Goal: Book appointment/travel/reservation

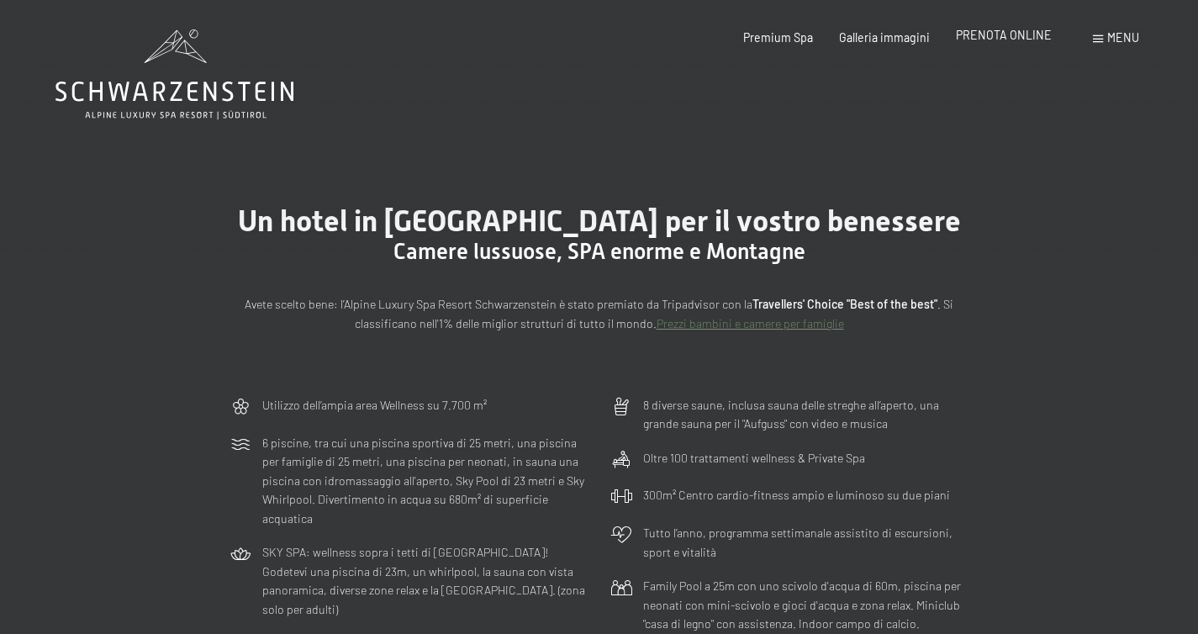
click at [996, 32] on span "PRENOTA ONLINE" at bounding box center [1004, 35] width 96 height 14
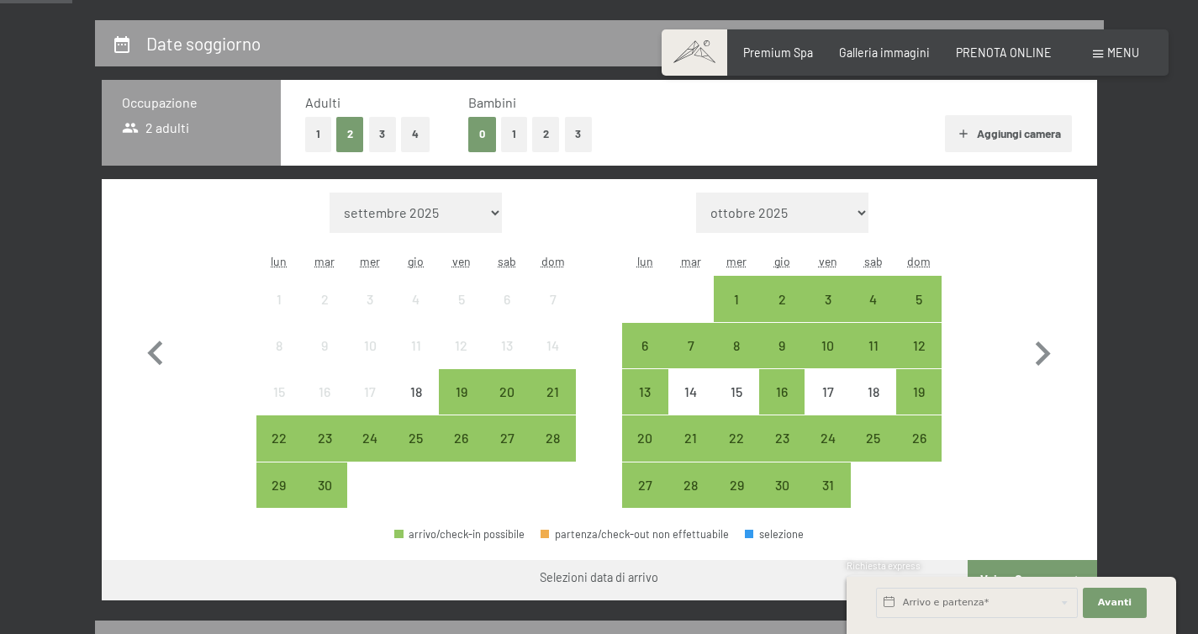
scroll to position [346, 0]
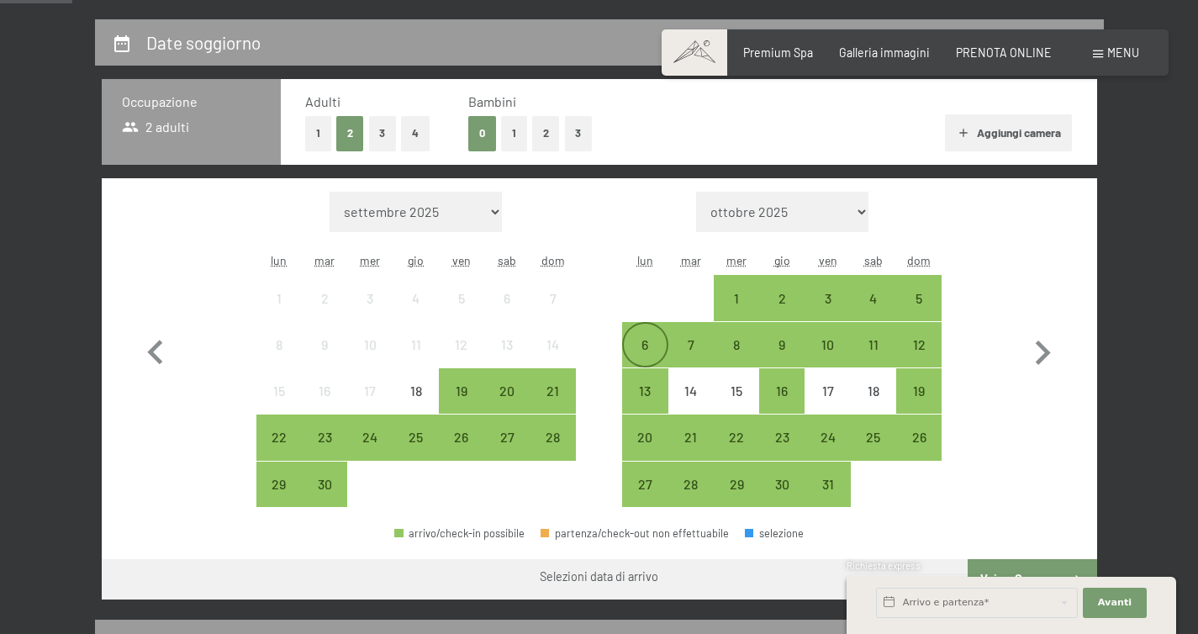
click at [642, 335] on div "6" at bounding box center [645, 345] width 42 height 42
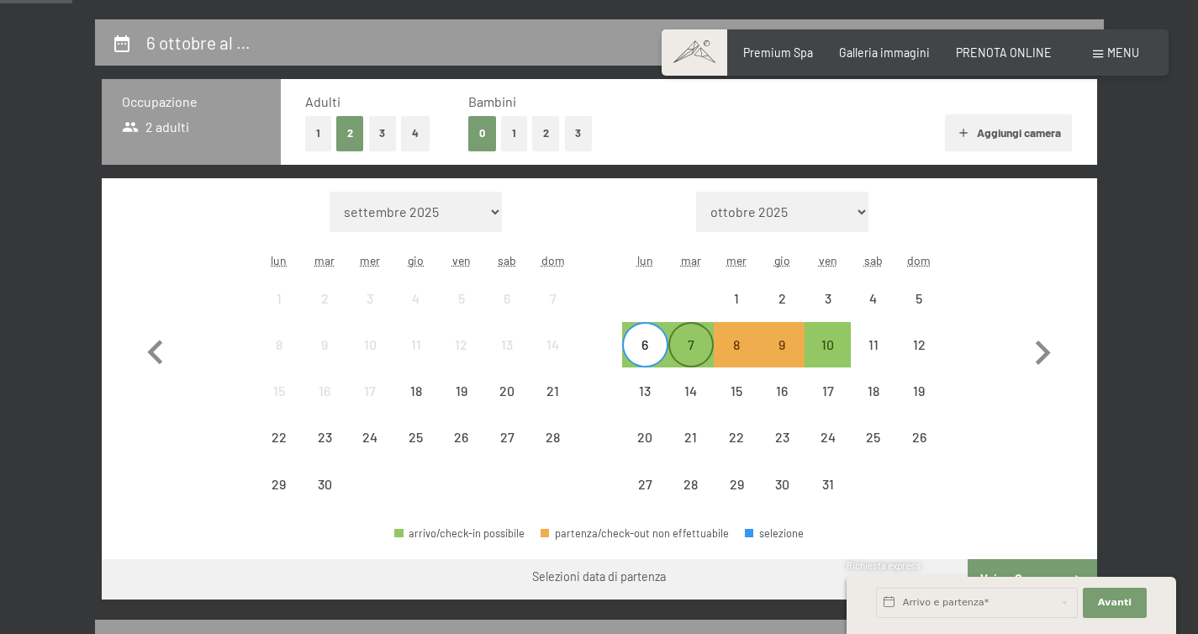
click at [687, 346] on div "7" at bounding box center [691, 359] width 42 height 42
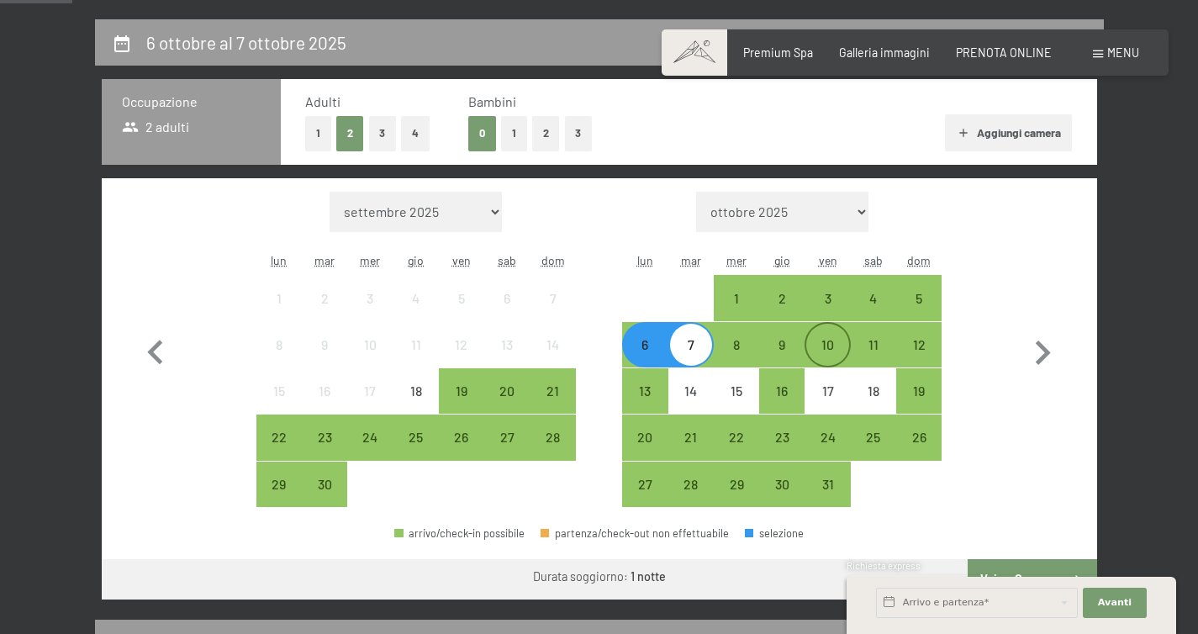
click at [833, 356] on div "10" at bounding box center [827, 359] width 42 height 42
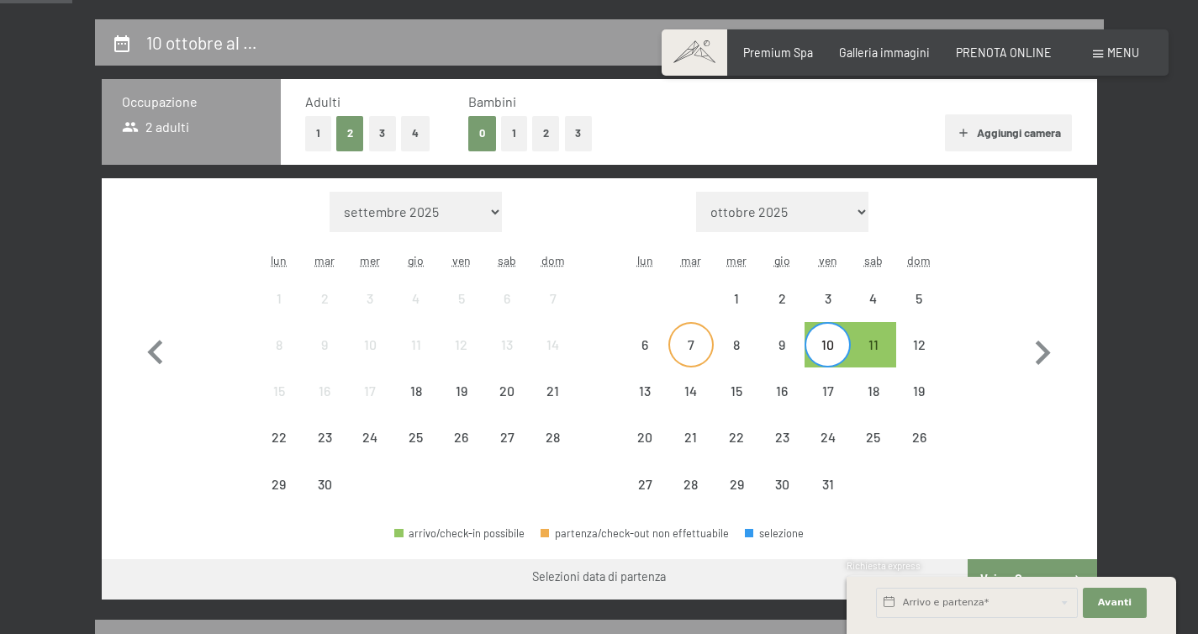
click at [693, 345] on div "7" at bounding box center [691, 359] width 42 height 42
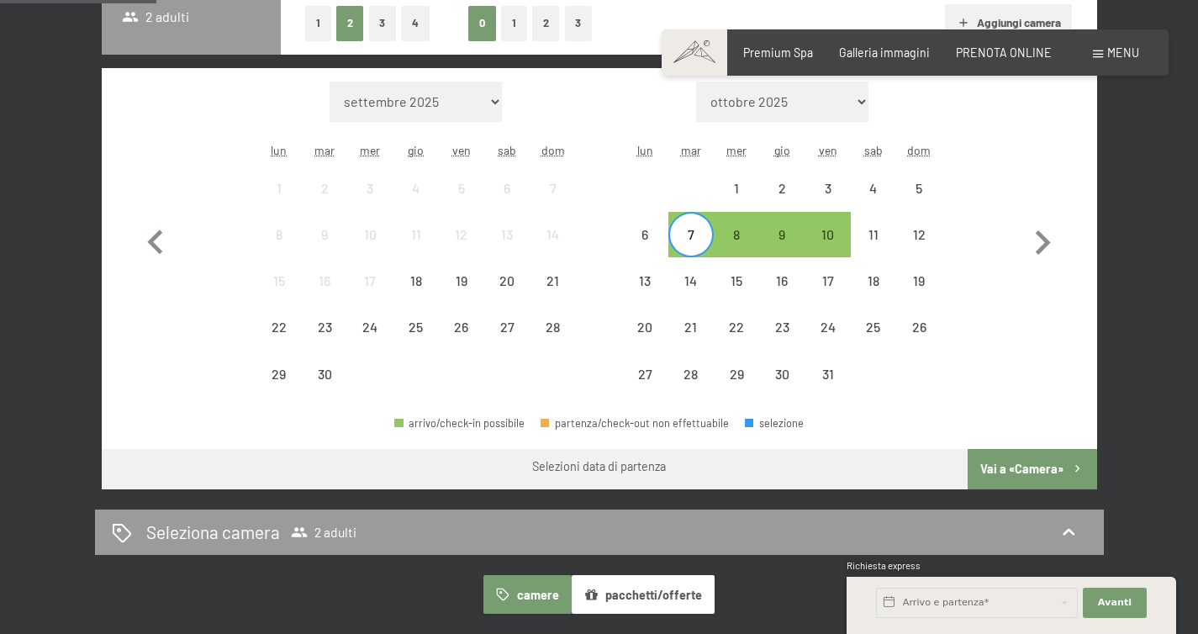
click at [1035, 468] on button "Vai a «Camera»" at bounding box center [1032, 469] width 129 height 40
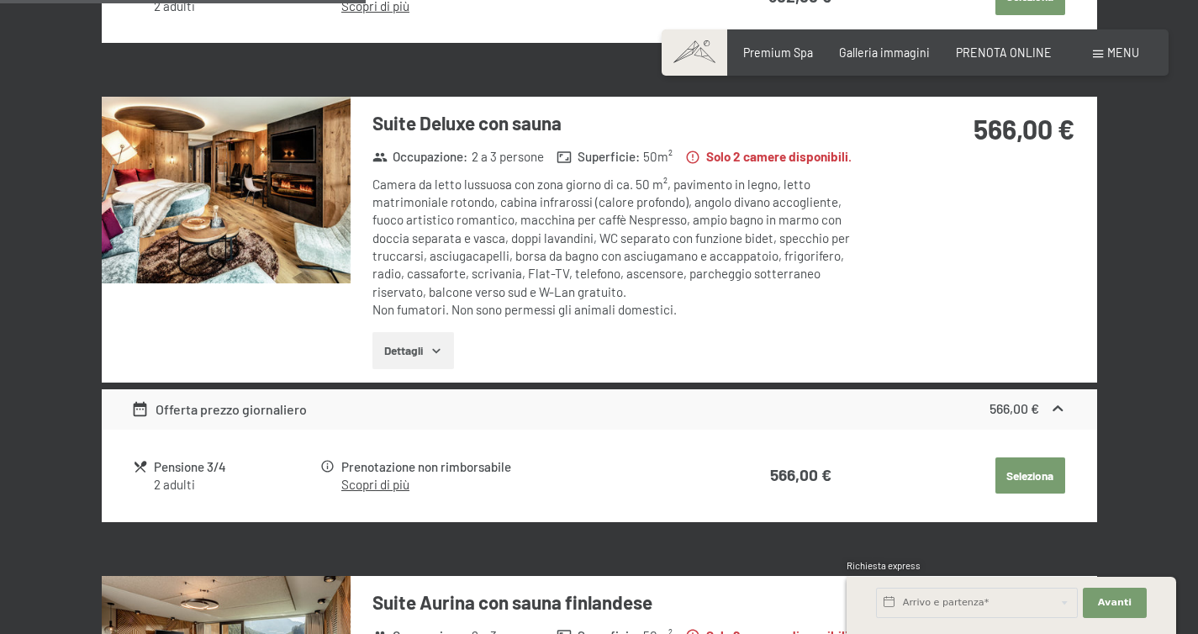
scroll to position [926, 0]
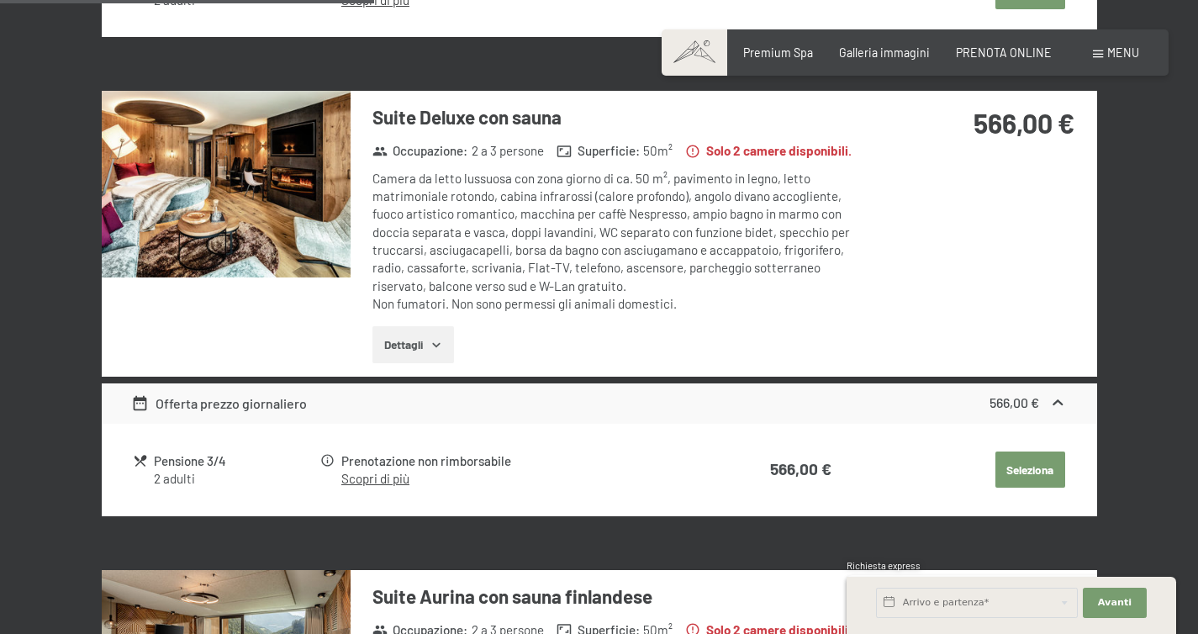
click at [440, 334] on button "Dettagli" at bounding box center [414, 344] width 82 height 37
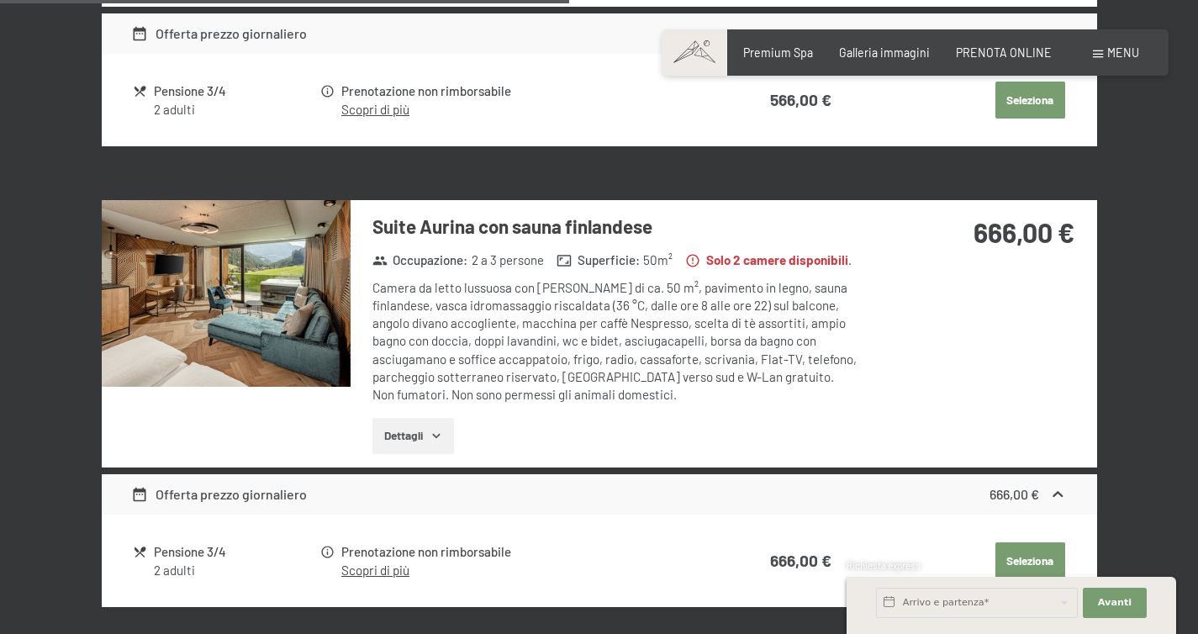
scroll to position [1610, 0]
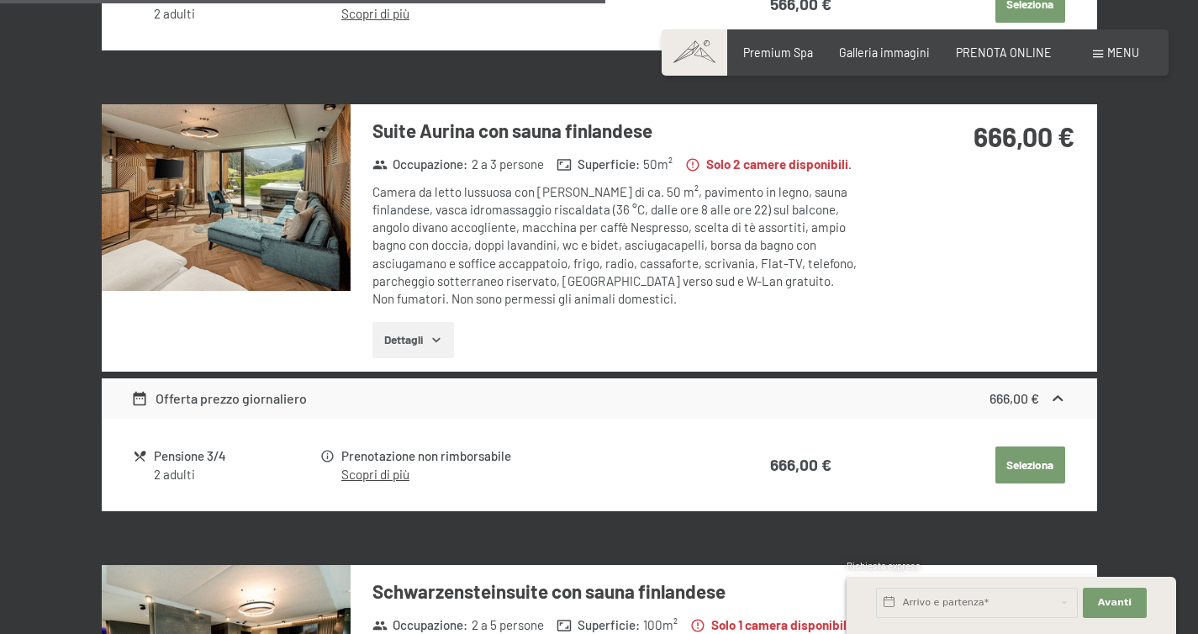
click at [435, 336] on icon "button" at bounding box center [436, 339] width 13 height 13
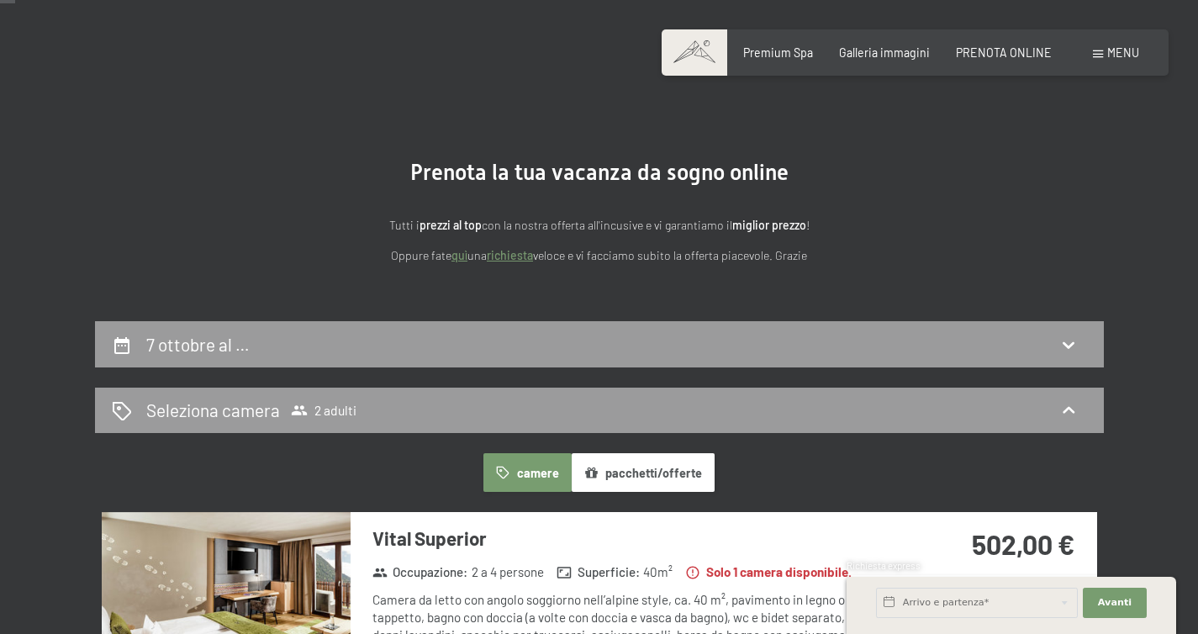
scroll to position [0, 0]
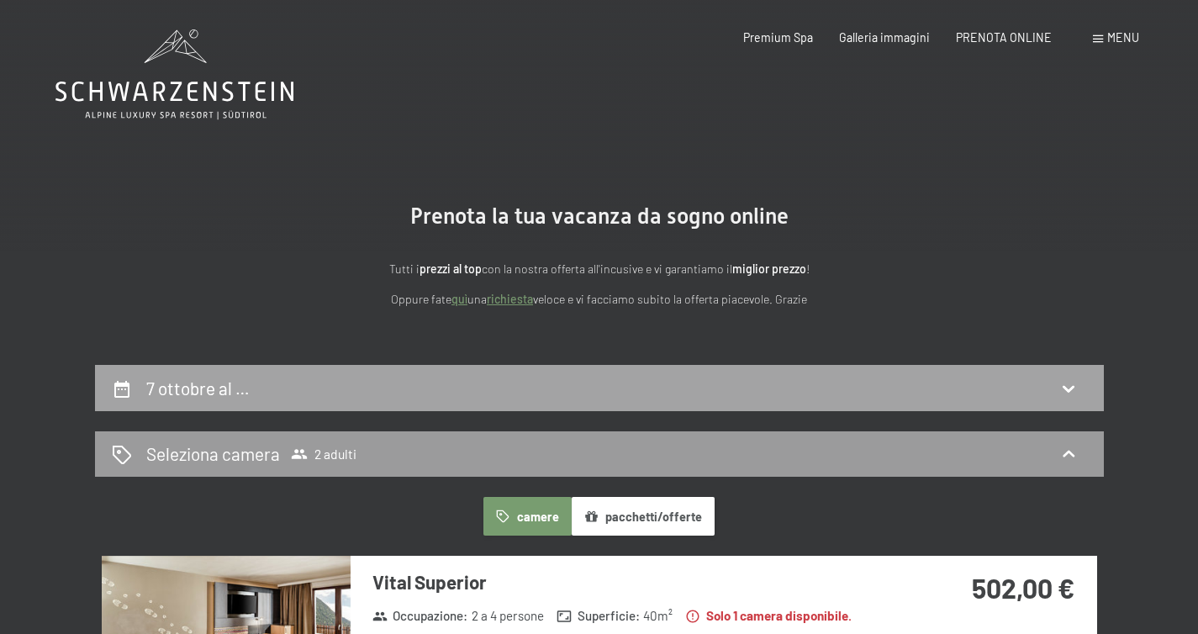
click at [395, 391] on div "7 ottobre al …" at bounding box center [599, 388] width 975 height 24
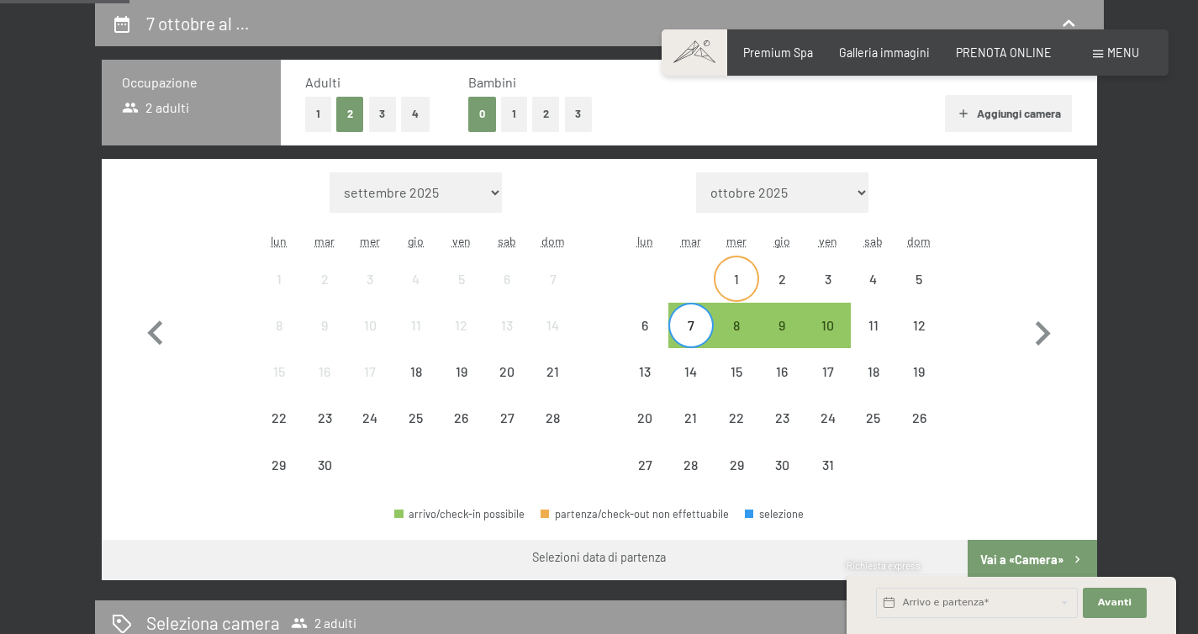
click at [748, 281] on div "1" at bounding box center [737, 293] width 42 height 42
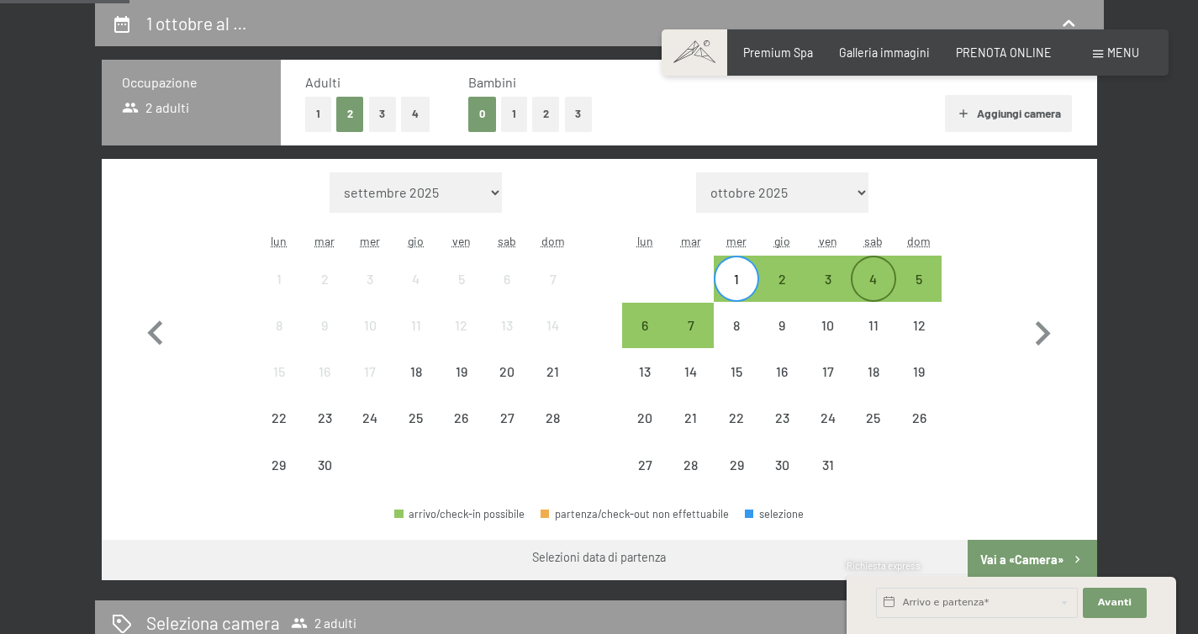
click at [875, 278] on div "4" at bounding box center [874, 293] width 42 height 42
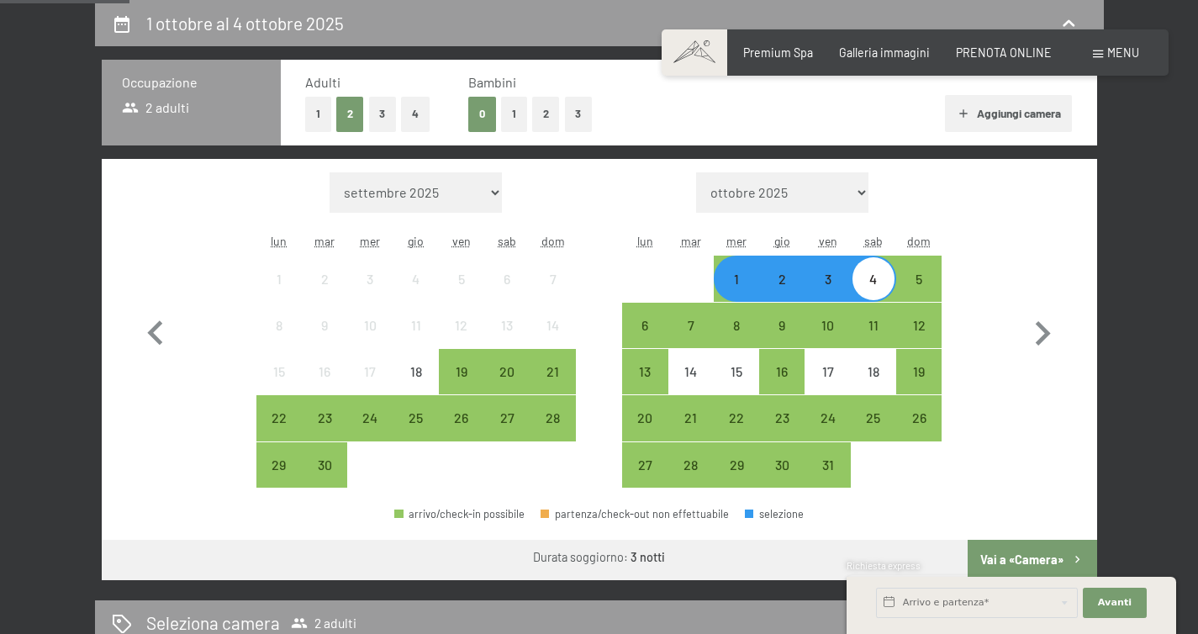
click at [1026, 559] on div "Richiesta express" at bounding box center [1012, 567] width 330 height 16
click at [1023, 549] on button "Vai a «Camera»" at bounding box center [1032, 560] width 129 height 40
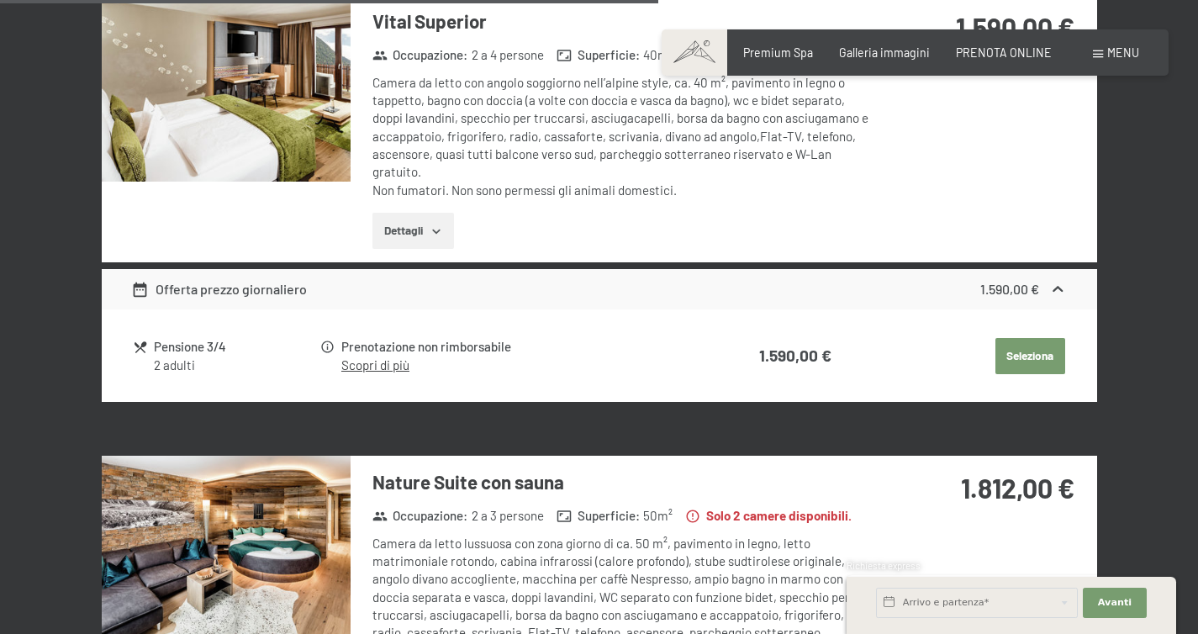
scroll to position [0, 0]
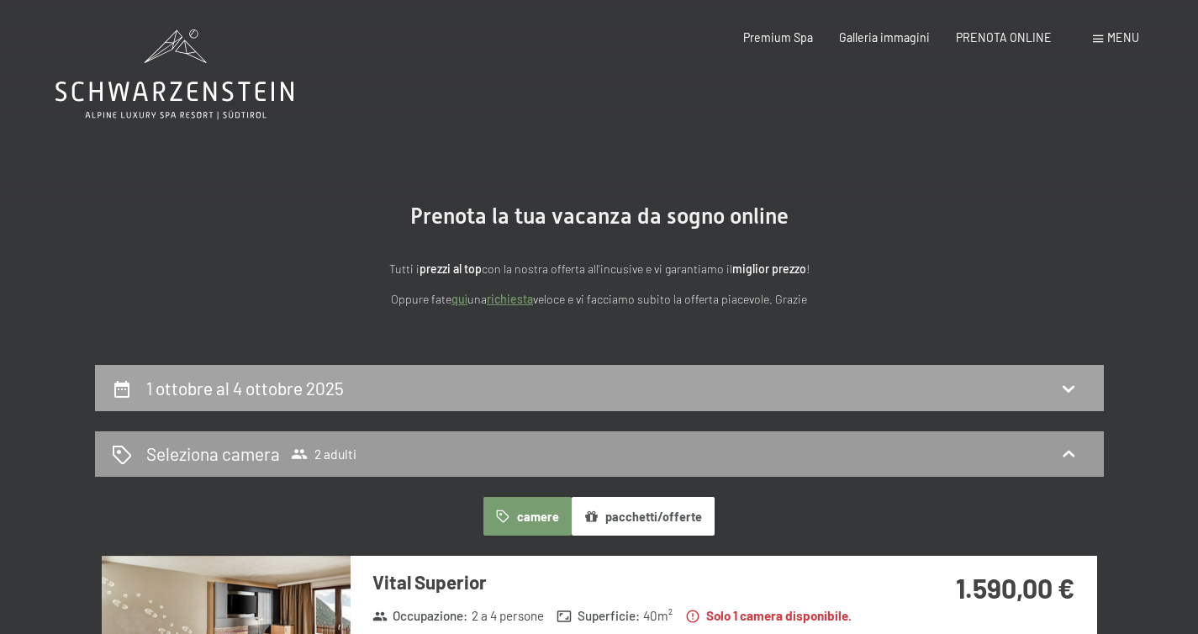
click at [452, 383] on div "1 ottobre al 4 ottobre 2025" at bounding box center [599, 388] width 975 height 24
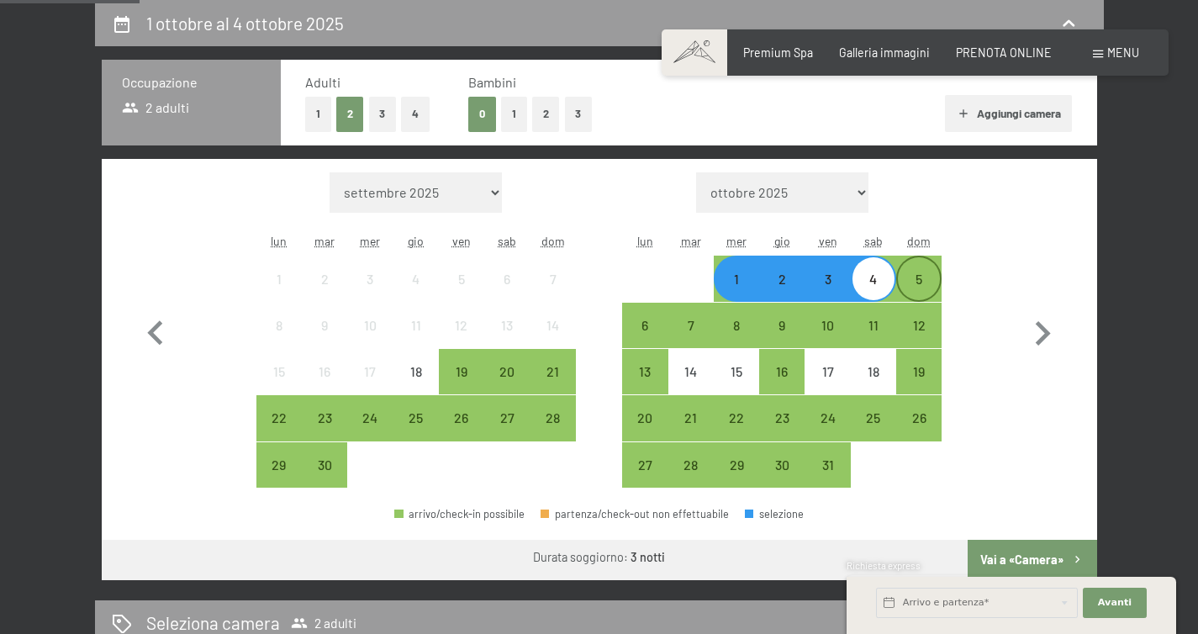
click at [931, 284] on div "5" at bounding box center [919, 293] width 42 height 42
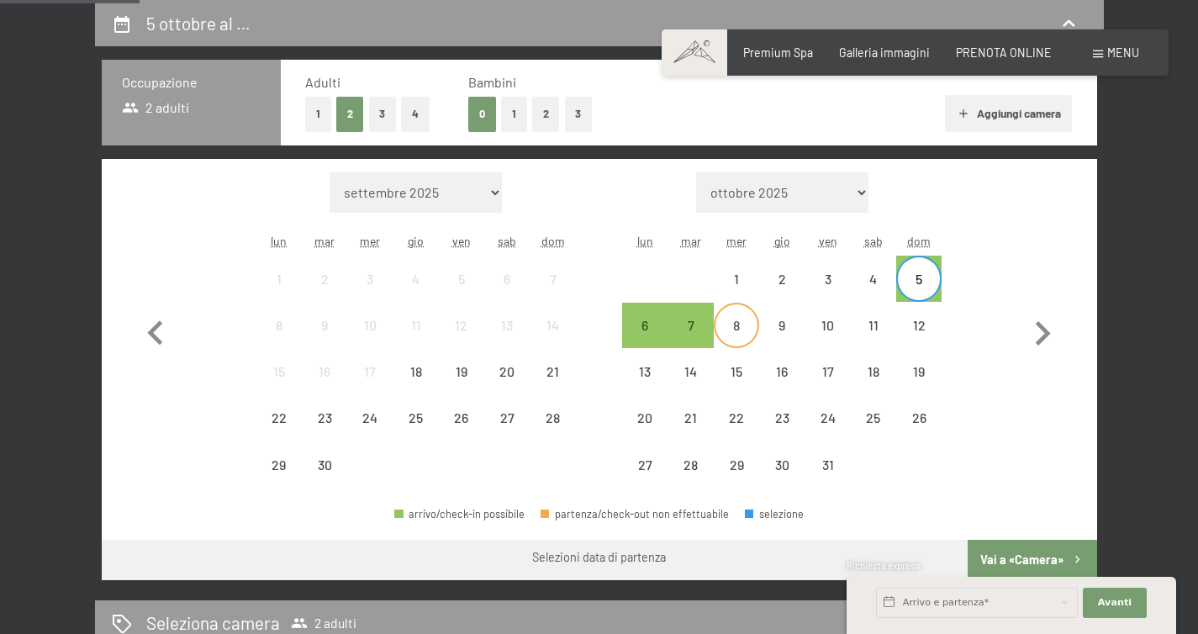
click at [725, 333] on div "8" at bounding box center [737, 340] width 42 height 42
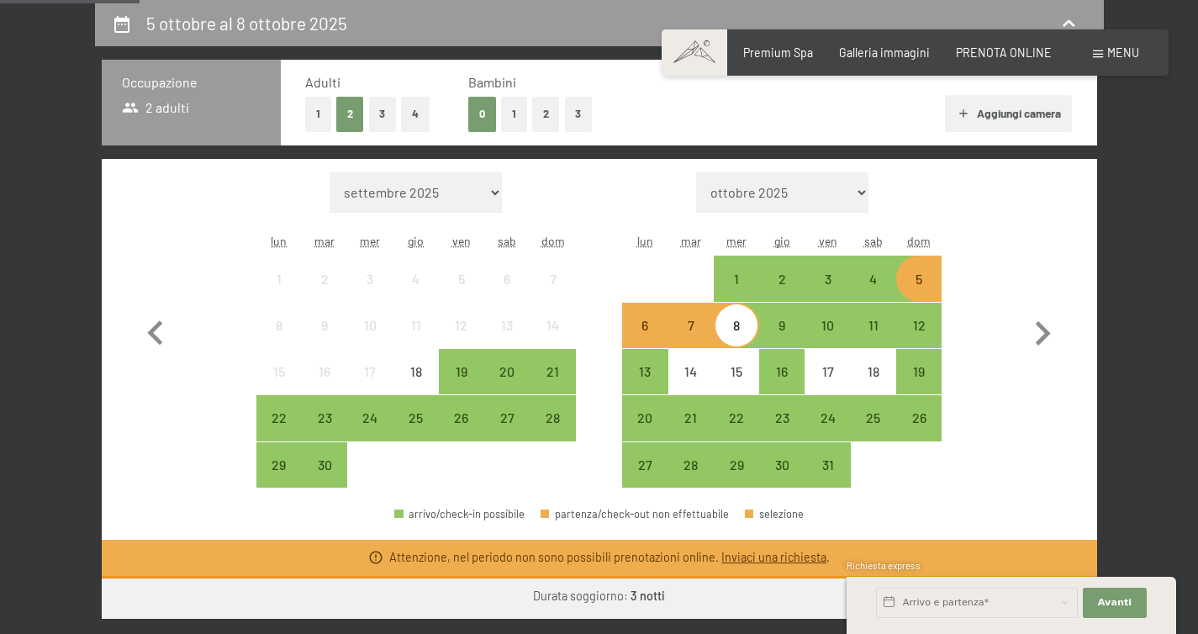
click at [702, 334] on div "7" at bounding box center [691, 340] width 42 height 42
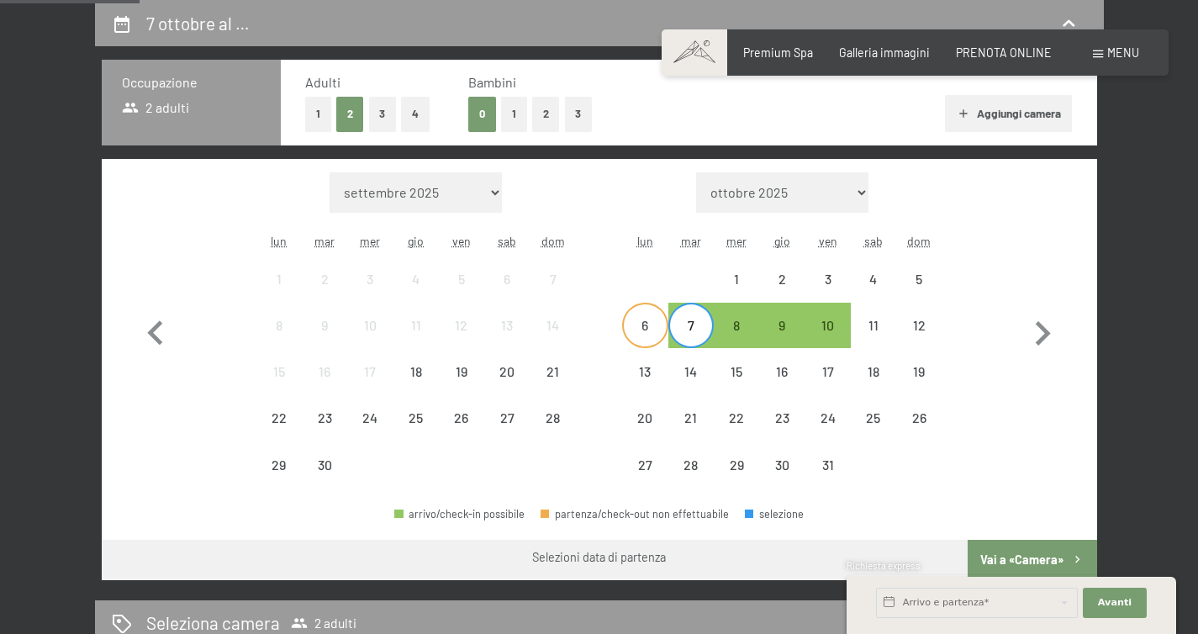
click at [642, 322] on div "6" at bounding box center [645, 340] width 42 height 42
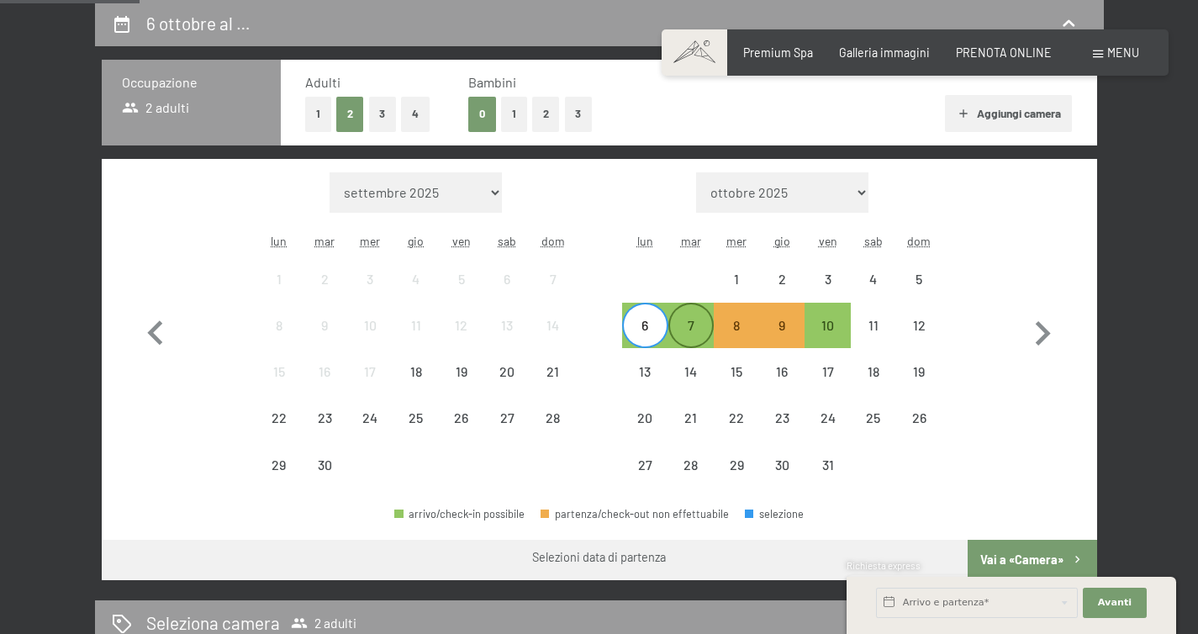
click at [700, 334] on div "7" at bounding box center [691, 340] width 42 height 42
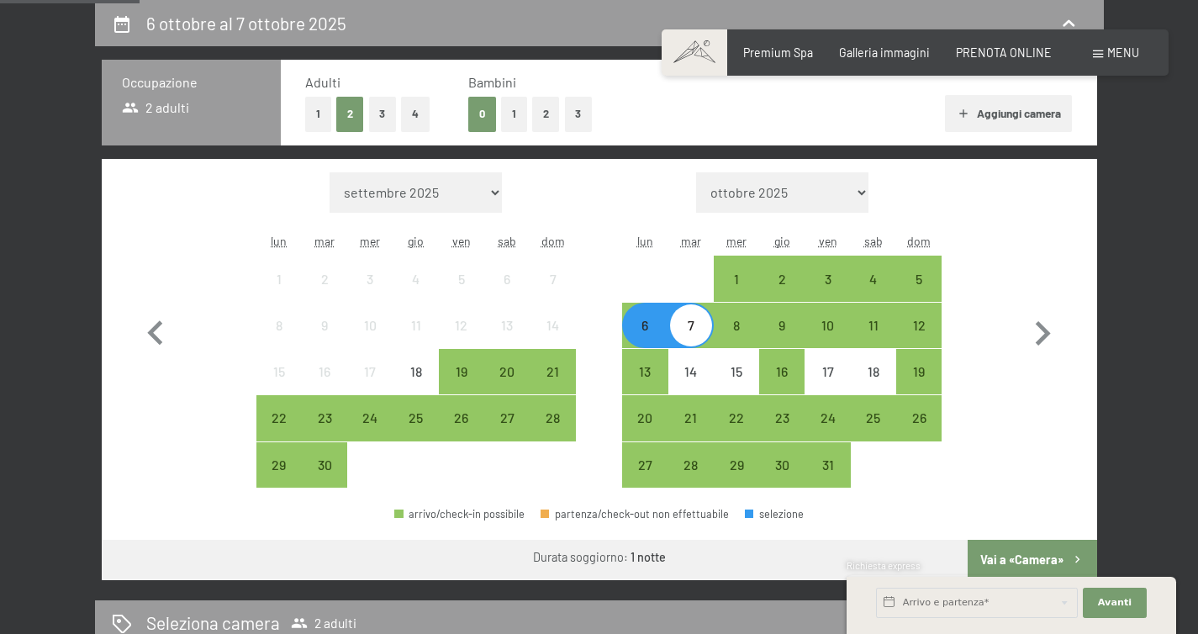
click at [701, 325] on div "7" at bounding box center [691, 340] width 42 height 42
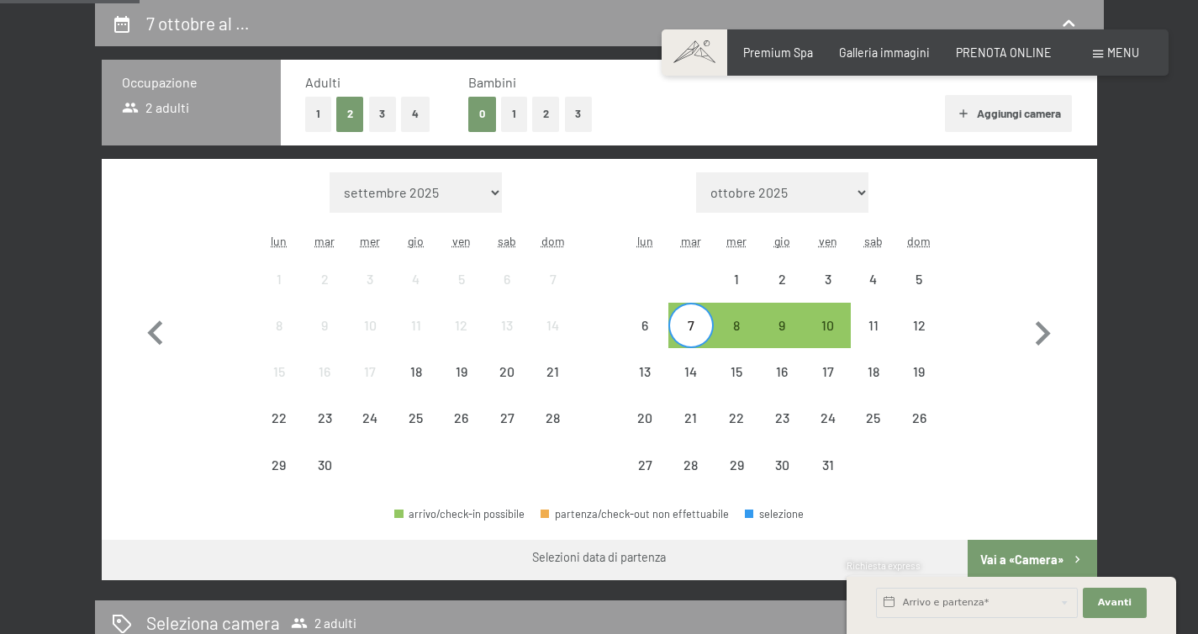
click at [687, 319] on div "7" at bounding box center [691, 340] width 42 height 42
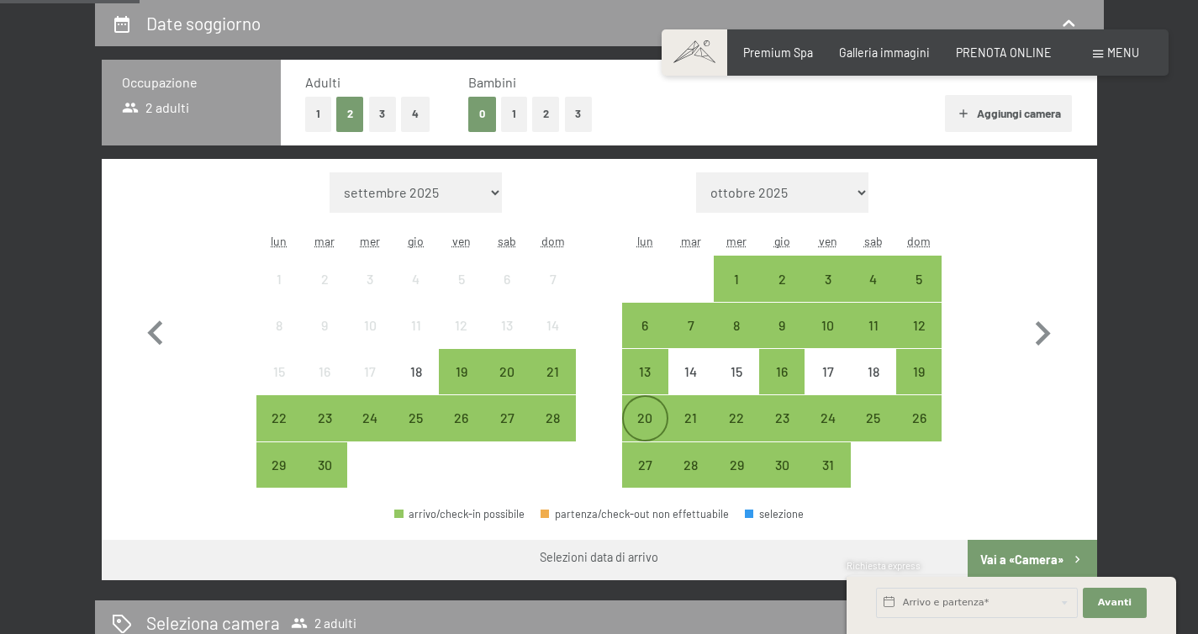
click at [644, 415] on div "20" at bounding box center [645, 432] width 42 height 42
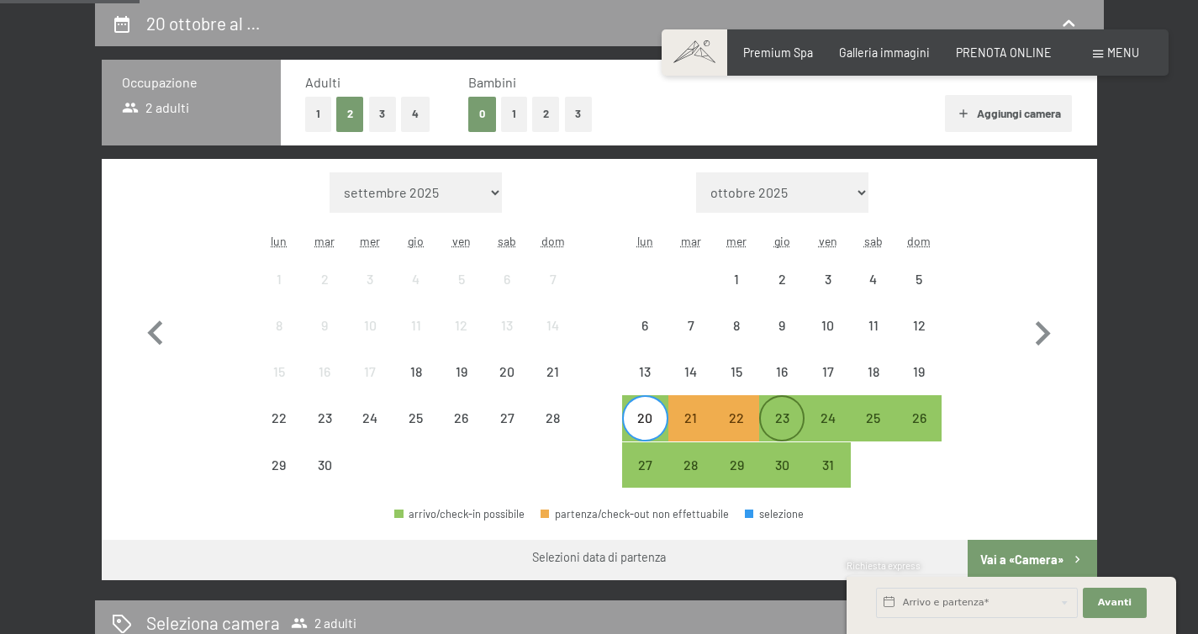
click at [782, 412] on div "23" at bounding box center [782, 432] width 42 height 42
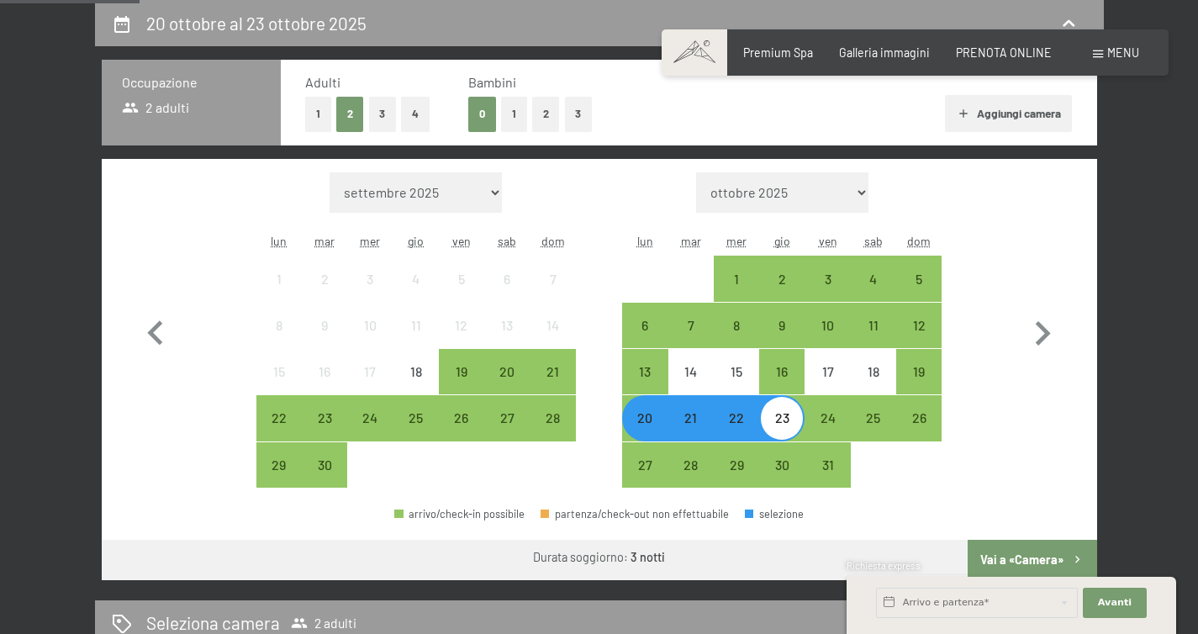
click at [1041, 551] on button "Vai a «Camera»" at bounding box center [1032, 560] width 129 height 40
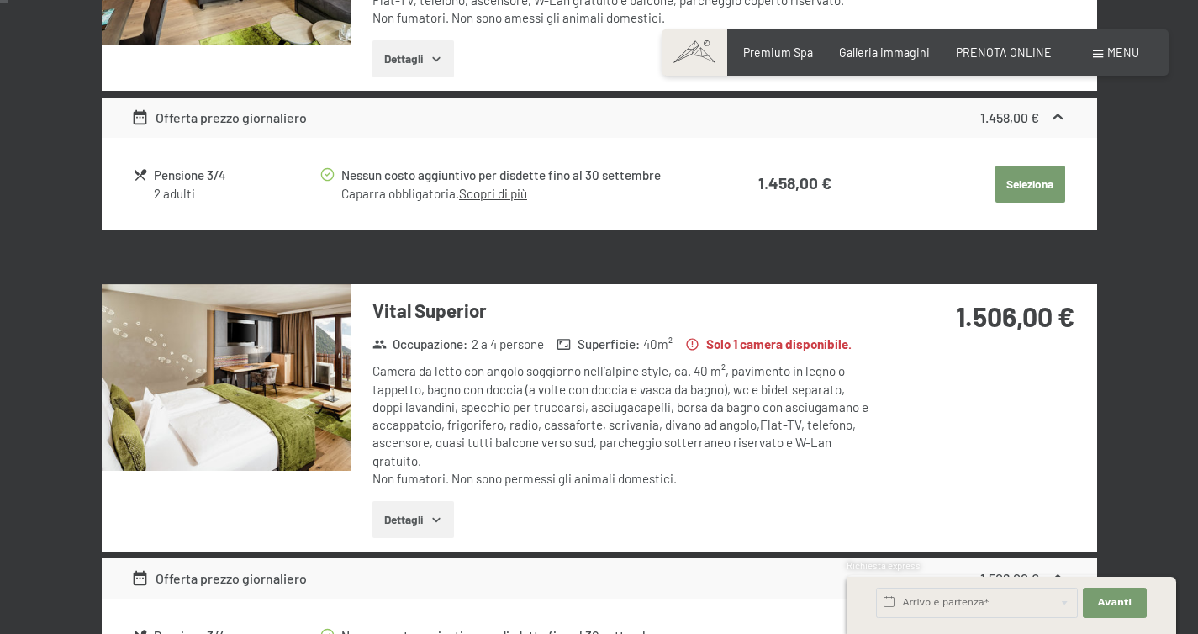
scroll to position [0, 0]
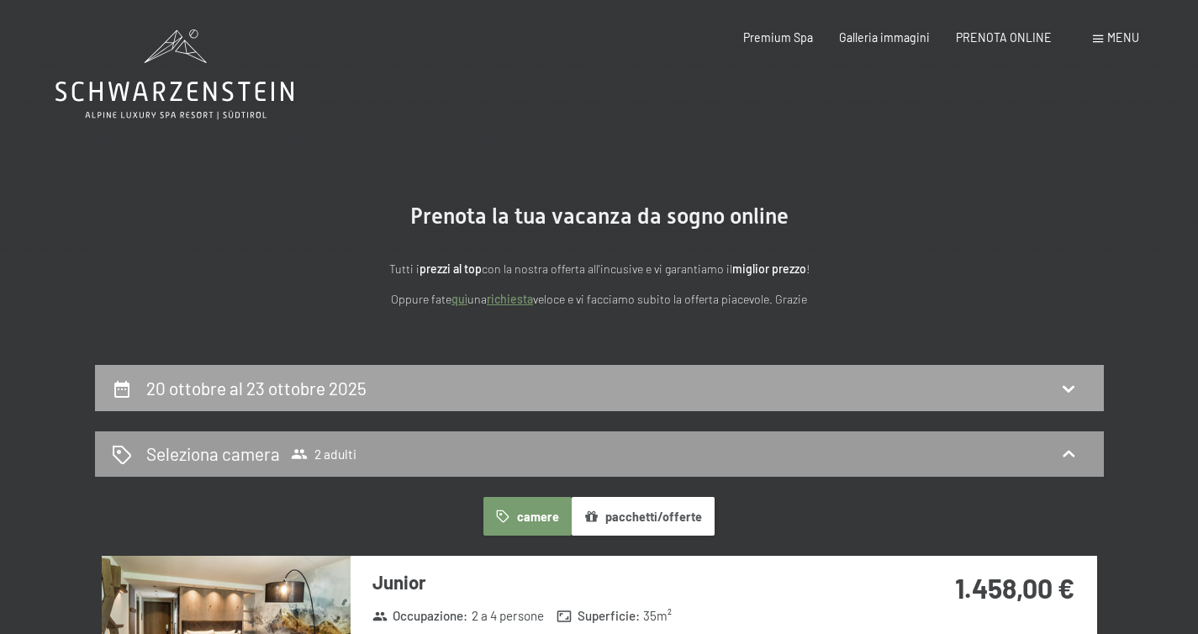
click at [232, 383] on h2 "20 ottobre al 23 ottobre 2025" at bounding box center [256, 388] width 220 height 21
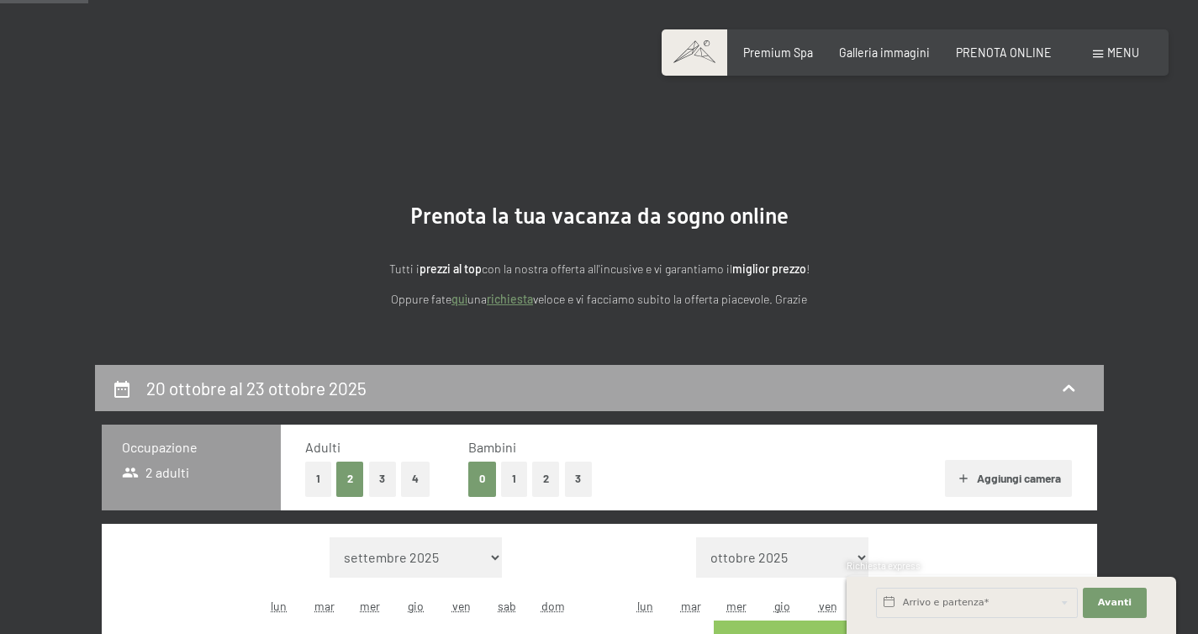
scroll to position [365, 0]
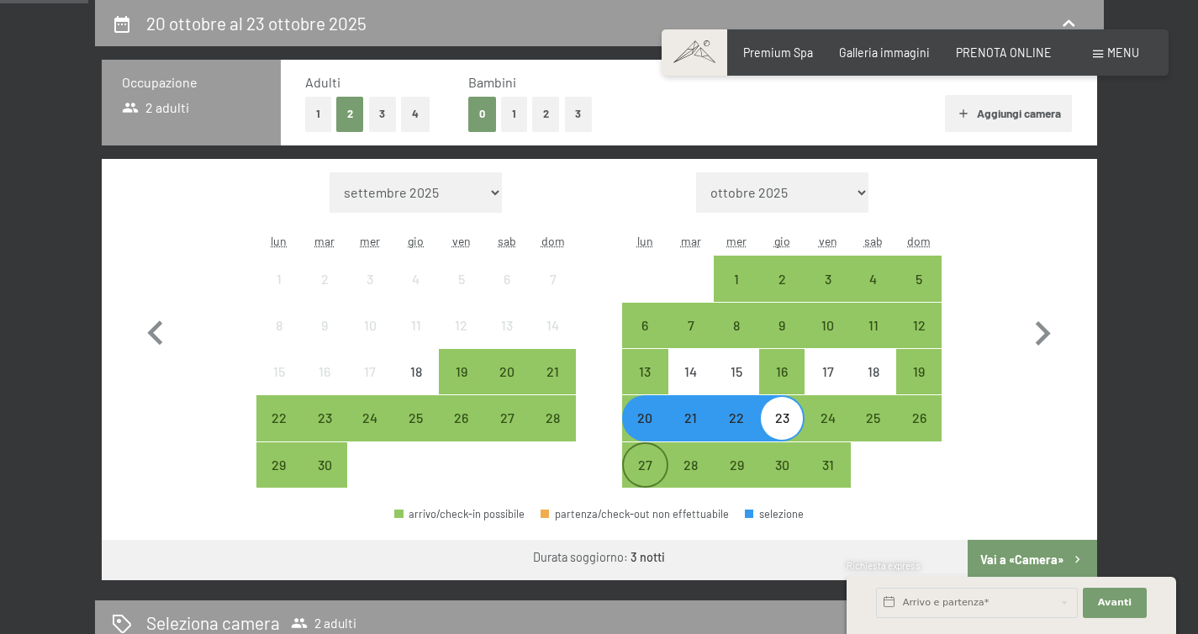
click at [647, 494] on div "27" at bounding box center [645, 479] width 42 height 42
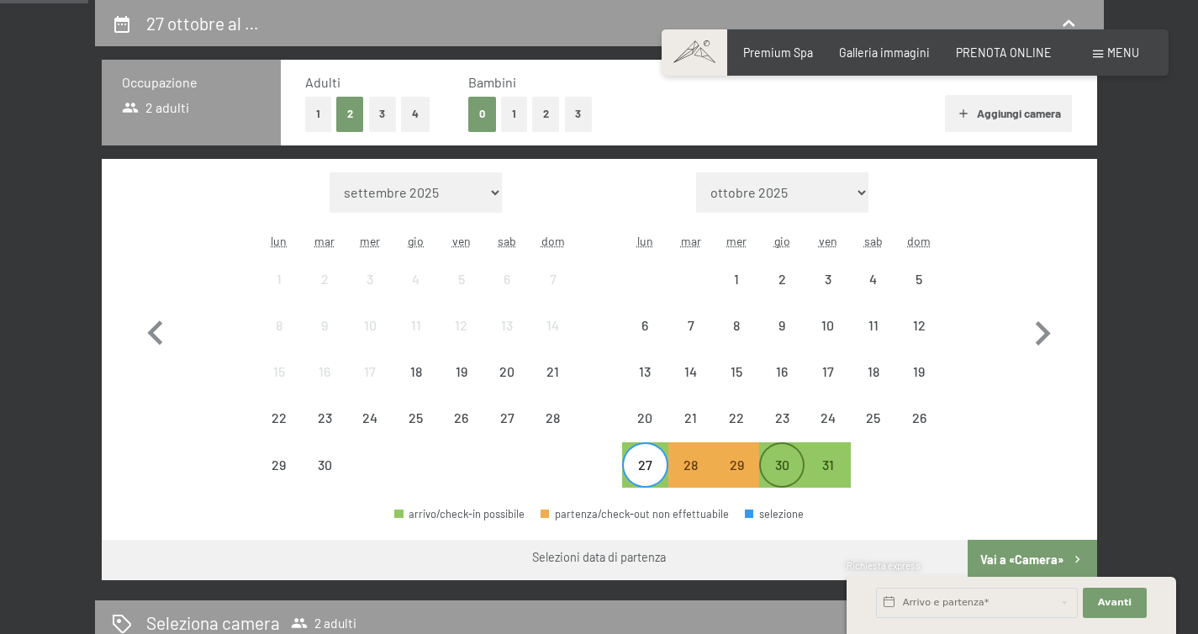
click at [770, 465] on div "30" at bounding box center [782, 479] width 42 height 42
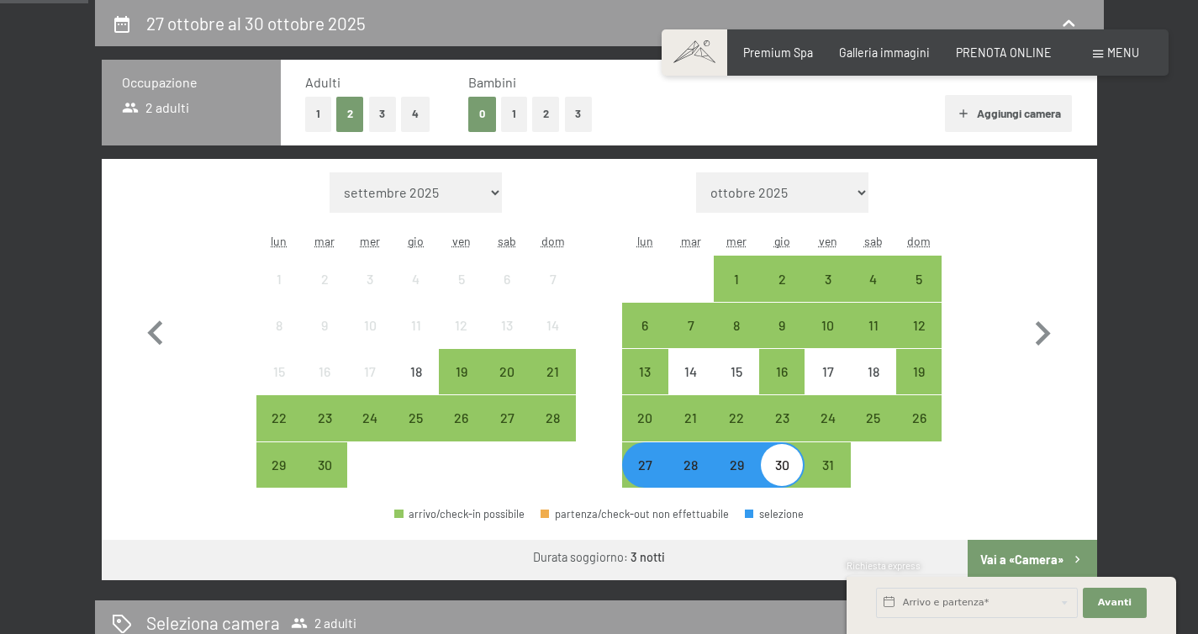
click at [1042, 563] on div "Richiesta express" at bounding box center [1012, 567] width 330 height 16
click at [1038, 557] on button "Vai a «Camera»" at bounding box center [1032, 560] width 129 height 40
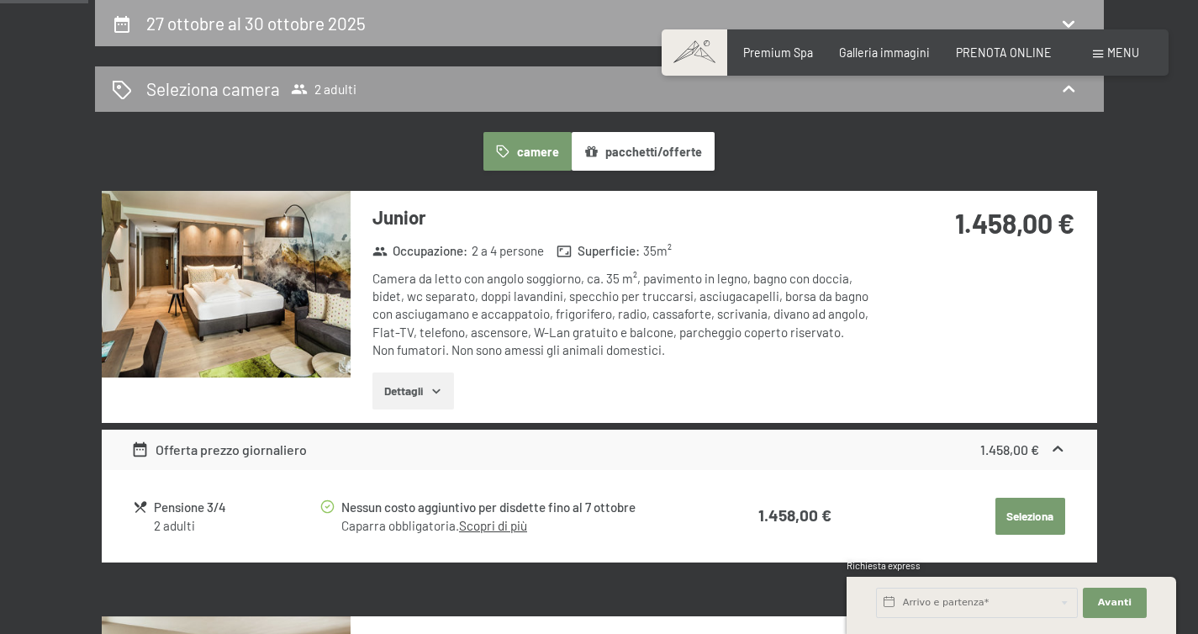
click at [256, 14] on h2 "27 ottobre al 30 ottobre 2025" at bounding box center [255, 23] width 219 height 21
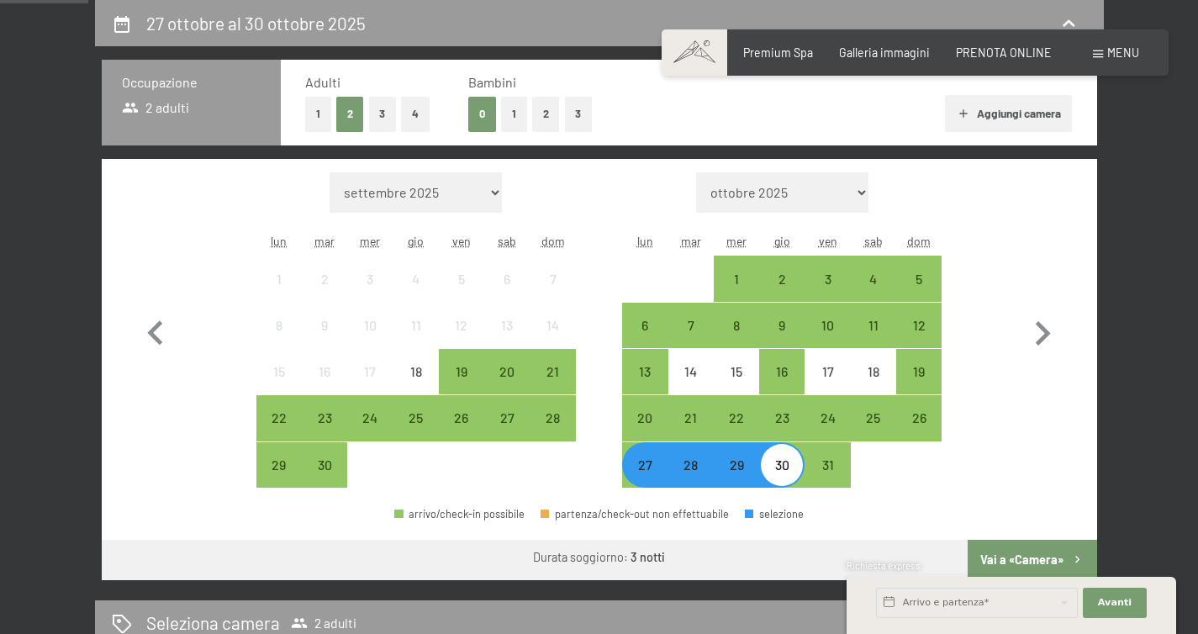
click at [625, 309] on div "6" at bounding box center [644, 325] width 45 height 45
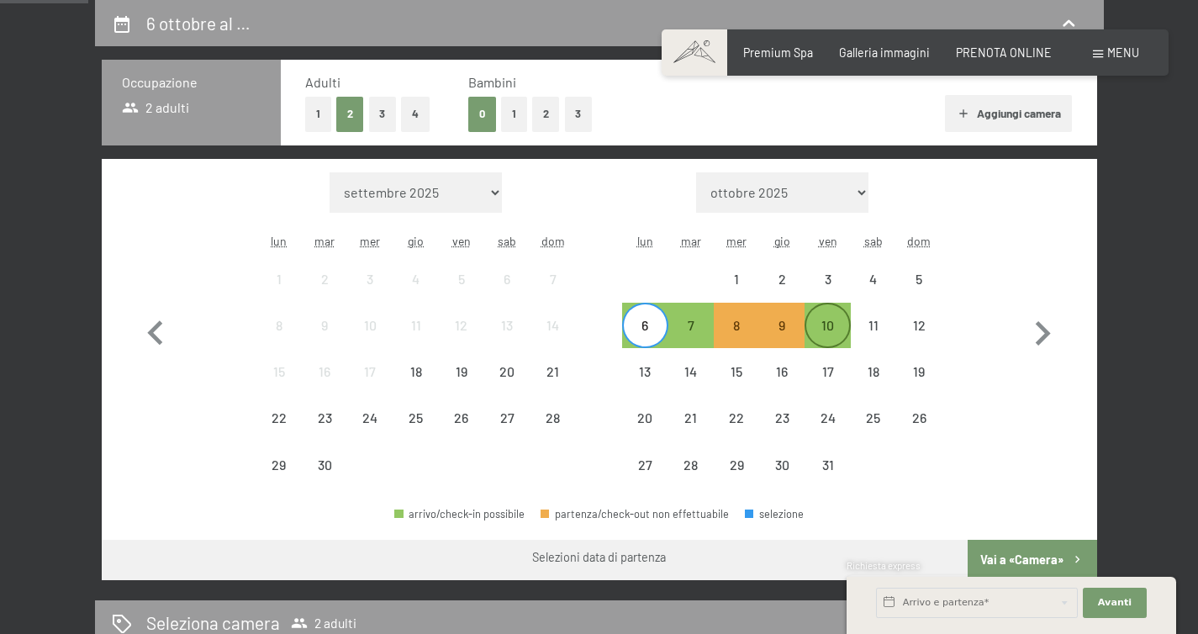
click at [841, 326] on div "10" at bounding box center [827, 340] width 42 height 42
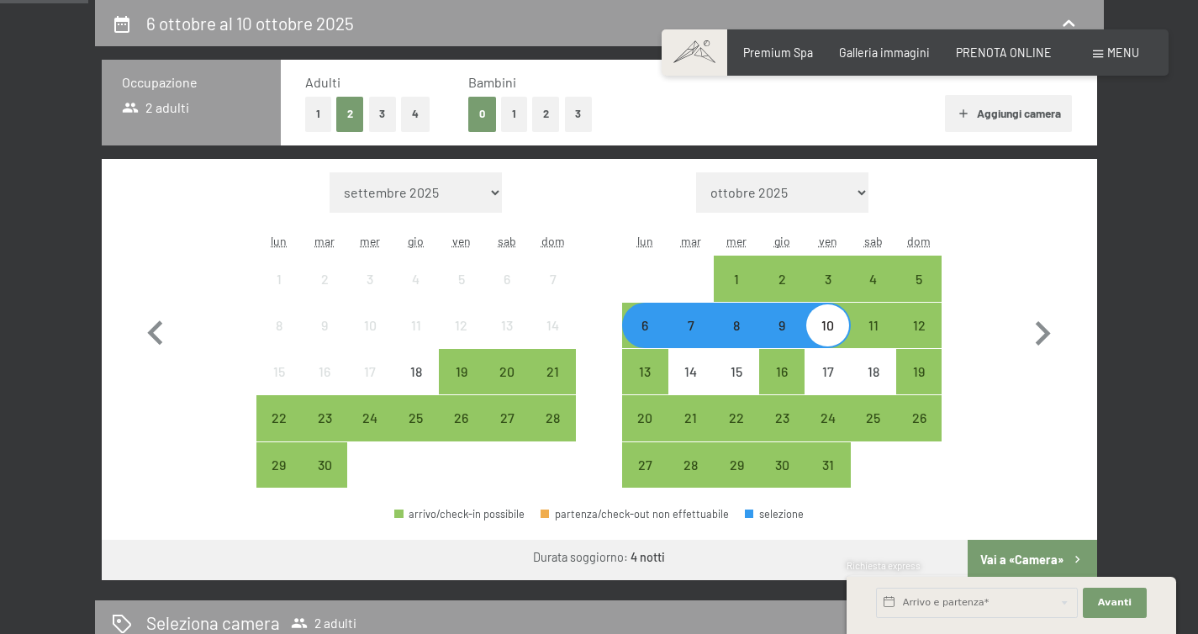
click at [999, 573] on div "Richiesta express" at bounding box center [1012, 567] width 330 height 16
click at [999, 562] on div "Richiesta express" at bounding box center [1012, 567] width 330 height 16
click at [1015, 559] on div "Richiesta express" at bounding box center [1012, 567] width 330 height 16
click at [1015, 556] on button "Vai a «Camera»" at bounding box center [1032, 560] width 129 height 40
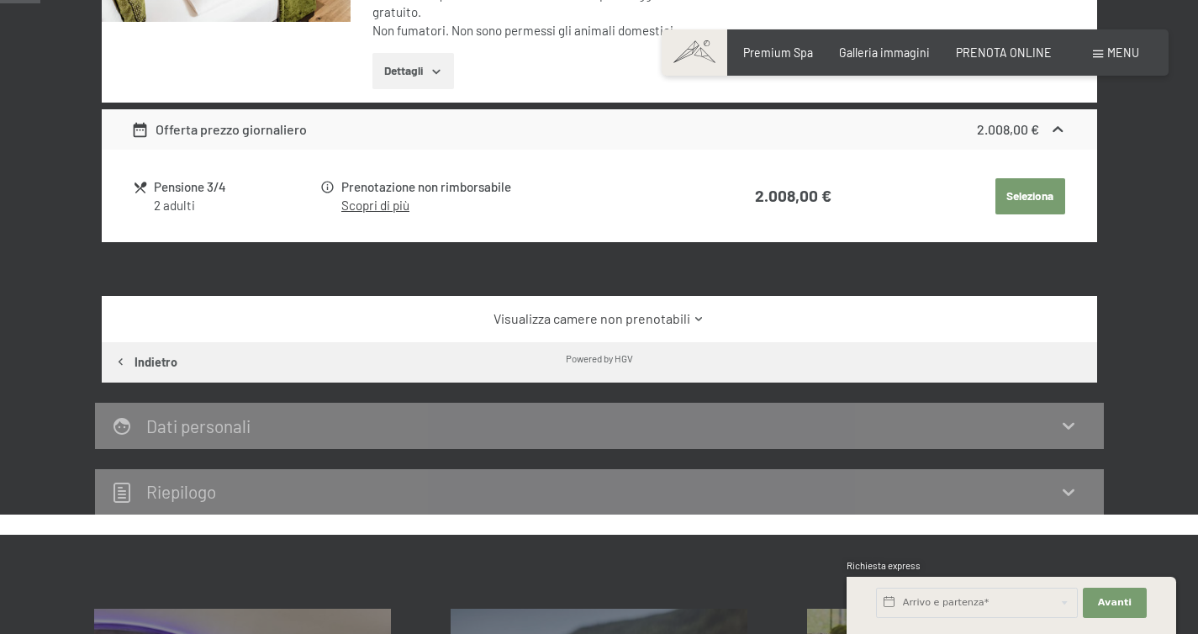
scroll to position [0, 0]
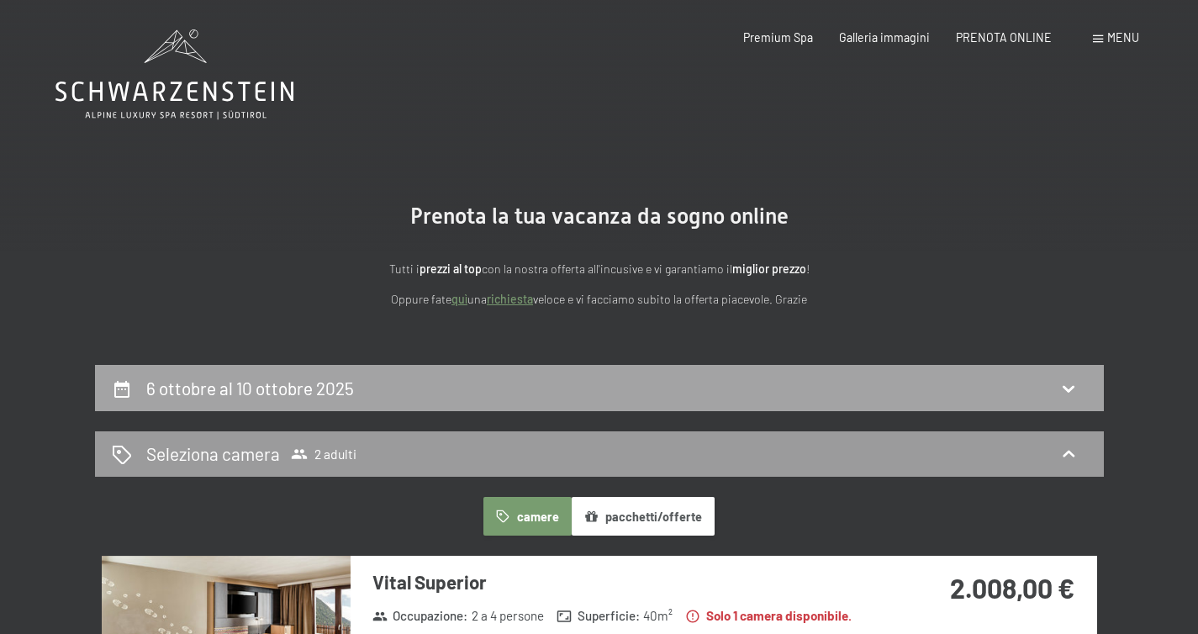
click at [296, 392] on h2 "6 ottobre al 10 ottobre 2025" at bounding box center [250, 388] width 208 height 21
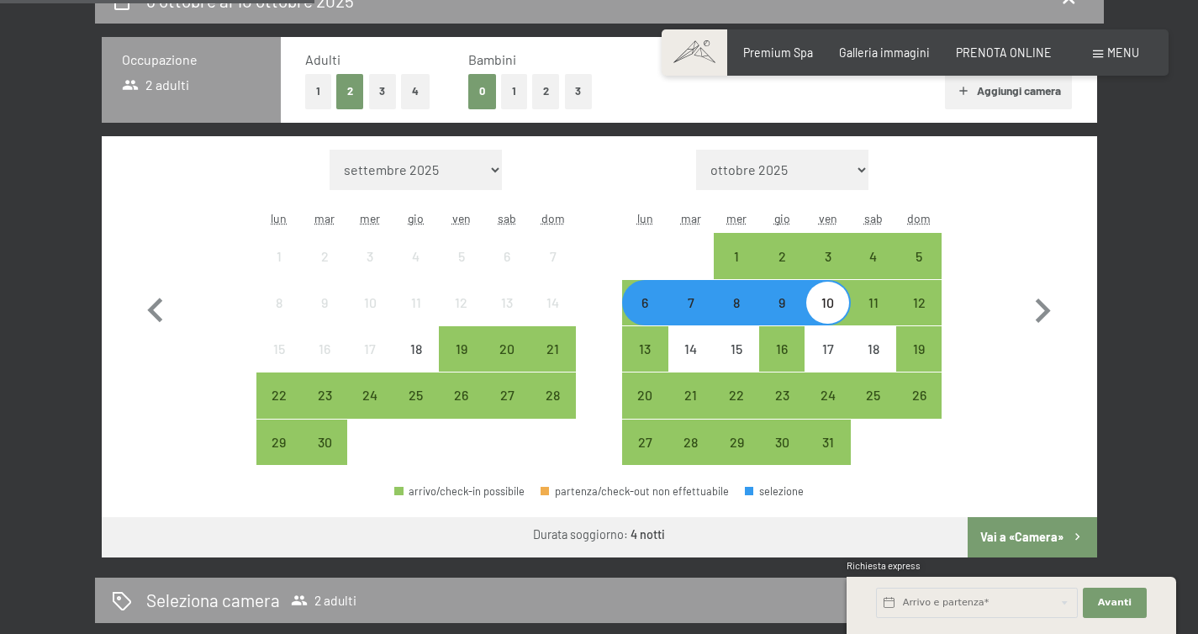
scroll to position [375, 0]
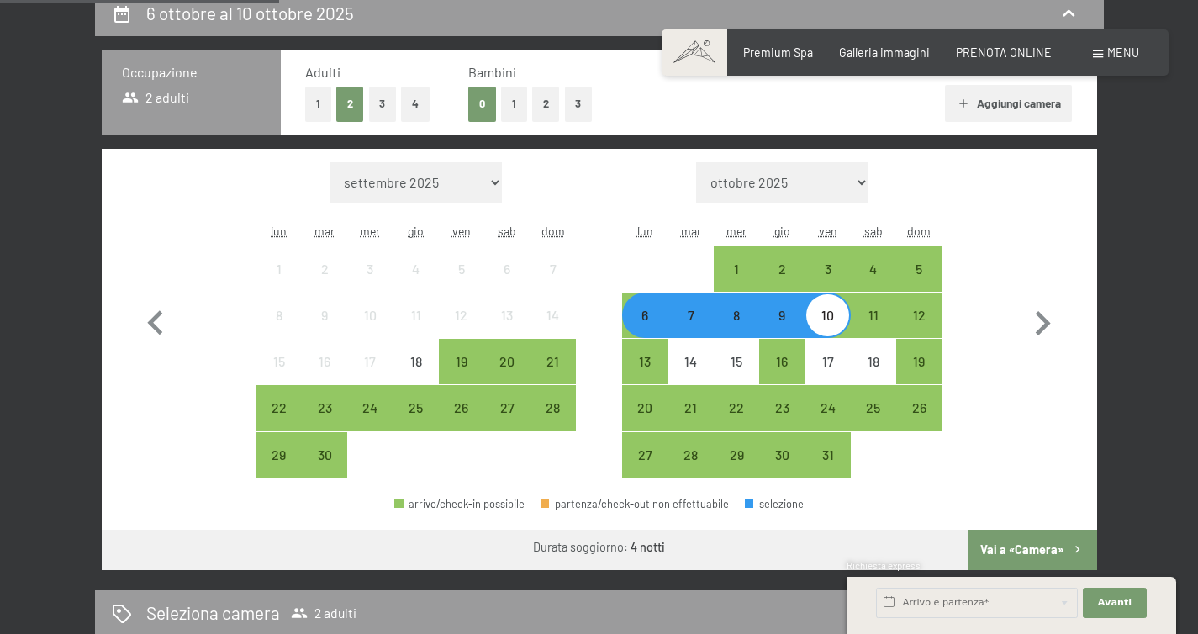
click at [832, 310] on div "10" at bounding box center [827, 330] width 42 height 42
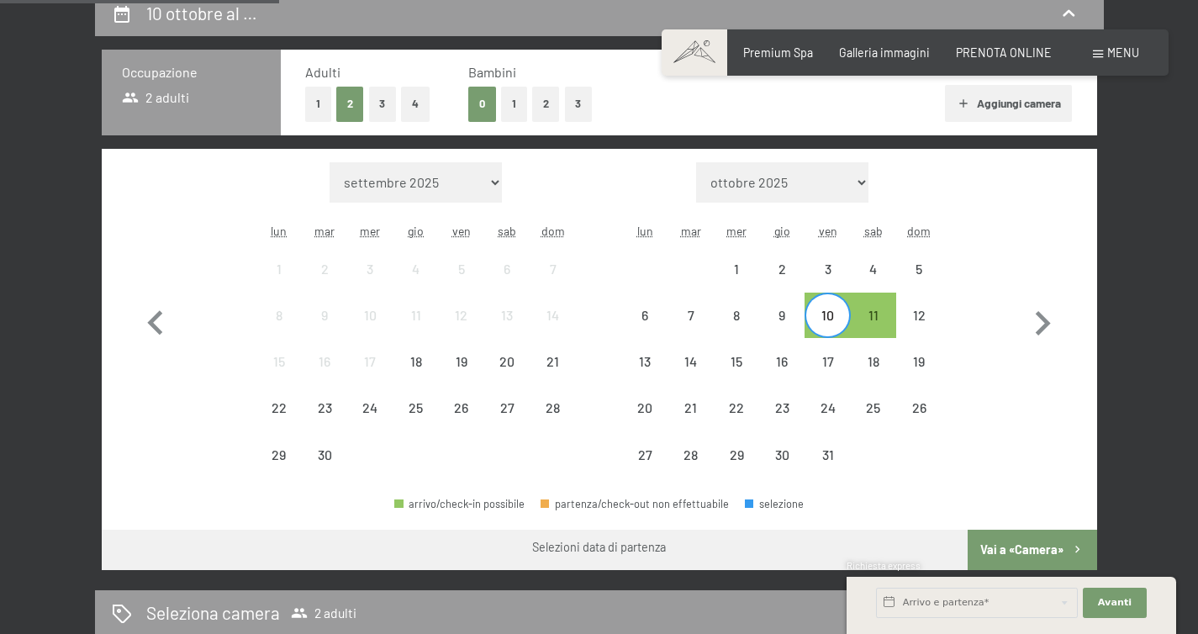
click at [834, 316] on div "10" at bounding box center [827, 330] width 42 height 42
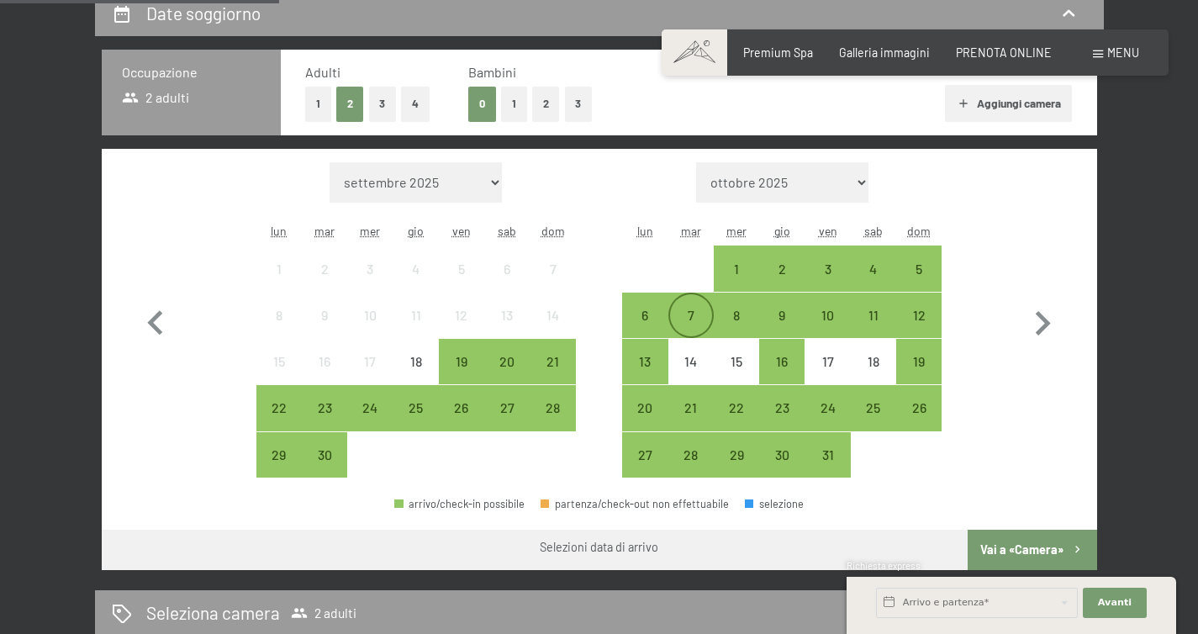
click at [688, 318] on div "7" at bounding box center [691, 330] width 42 height 42
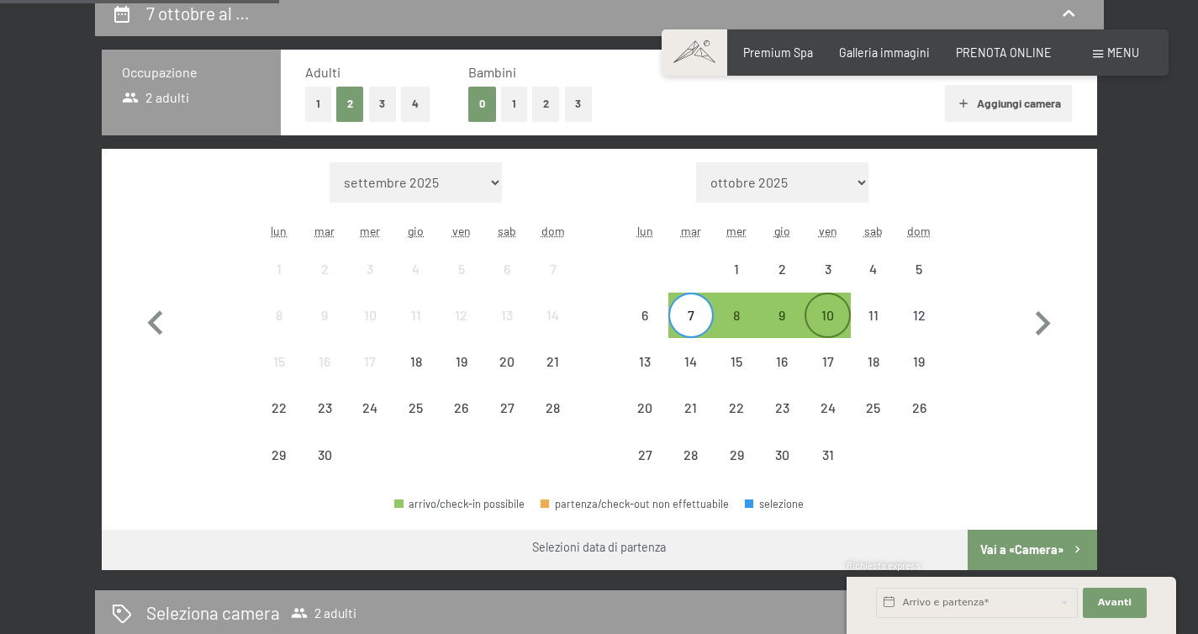
click at [827, 327] on div "10" at bounding box center [827, 330] width 42 height 42
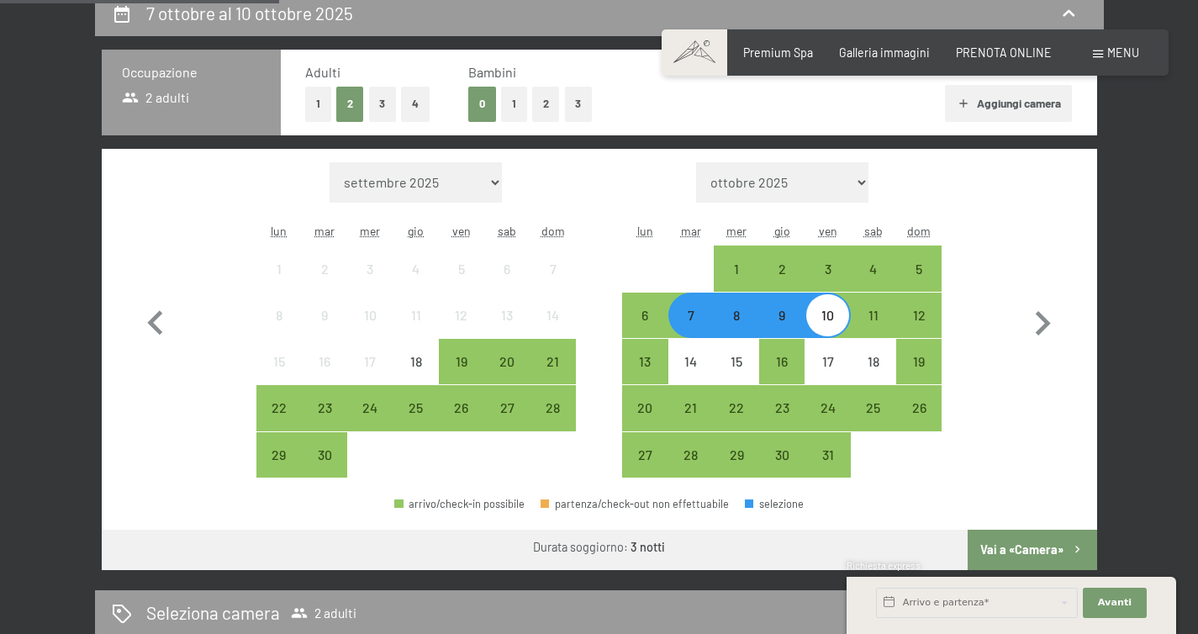
click at [1007, 544] on button "Vai a «Camera»" at bounding box center [1032, 550] width 129 height 40
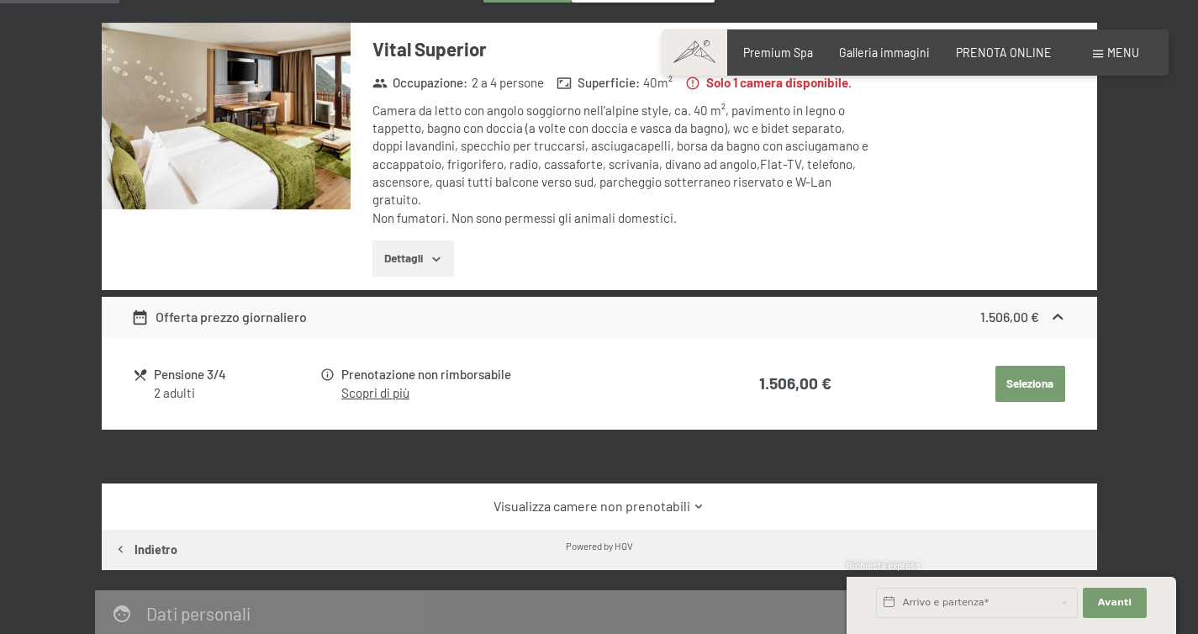
scroll to position [0, 0]
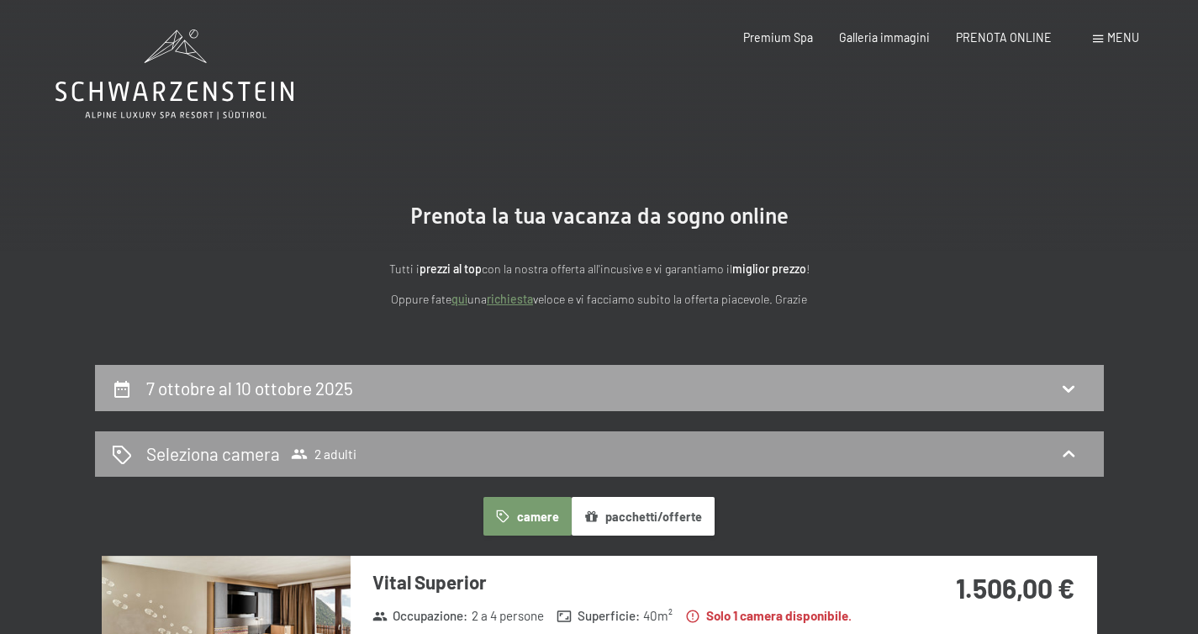
click at [243, 402] on div "7 ottobre al 10 ottobre 2025" at bounding box center [599, 388] width 1009 height 46
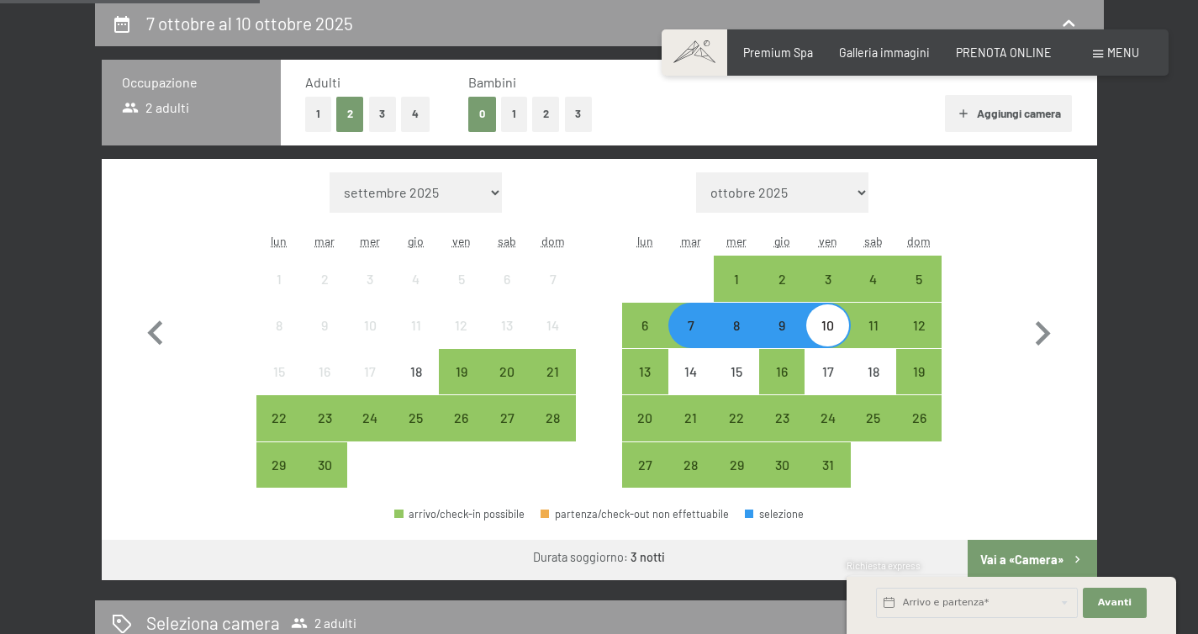
click at [735, 336] on div "8" at bounding box center [737, 340] width 42 height 42
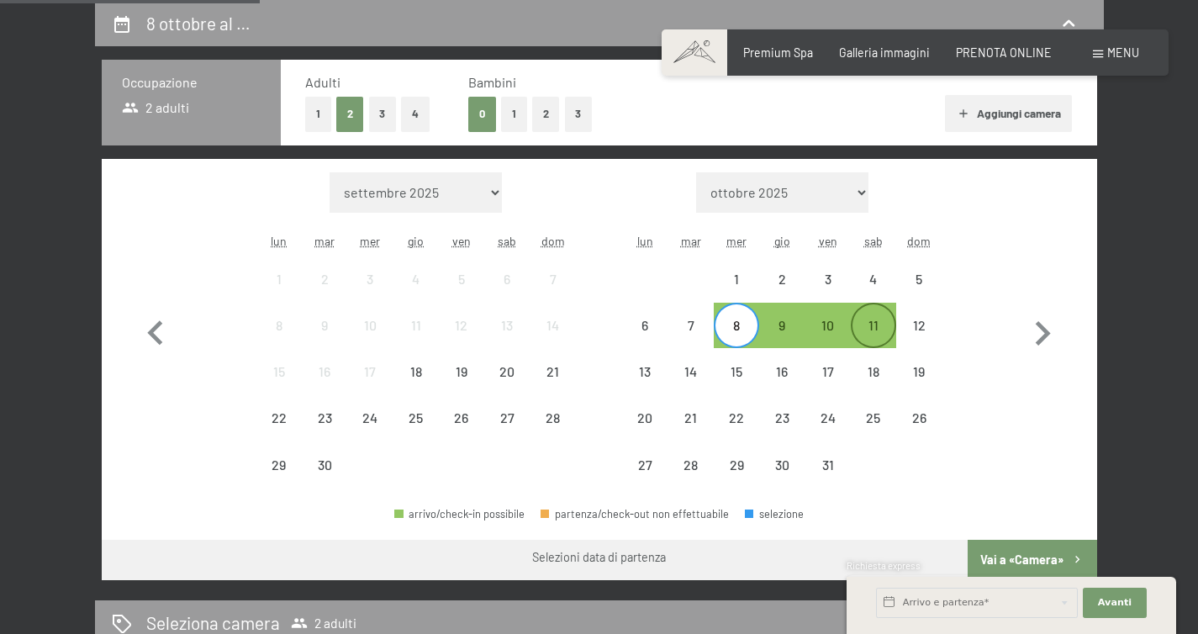
click at [869, 323] on div "11" at bounding box center [874, 340] width 42 height 42
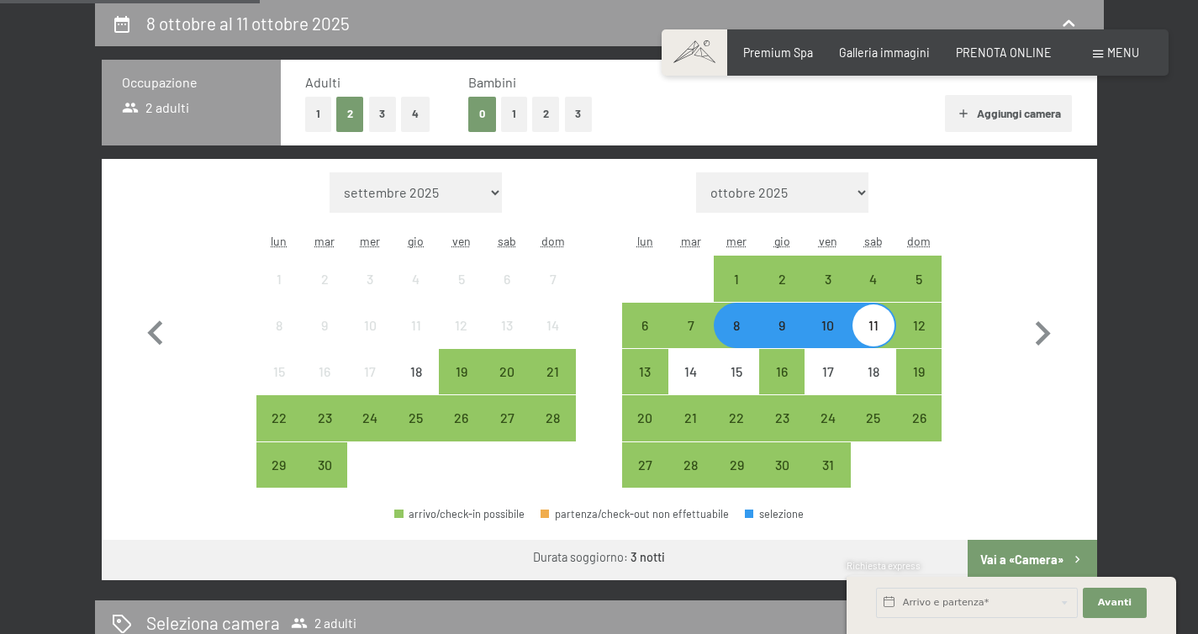
click at [1042, 550] on button "Vai a «Camera»" at bounding box center [1032, 560] width 129 height 40
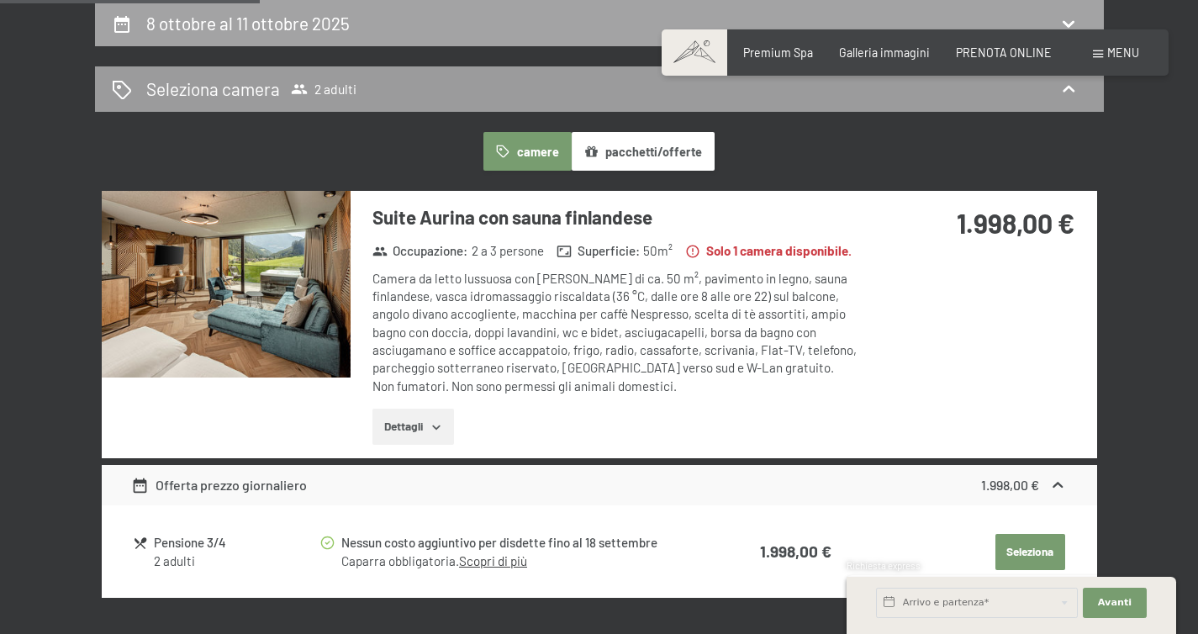
click at [295, 24] on h2 "8 ottobre al 11 ottobre 2025" at bounding box center [247, 23] width 203 height 21
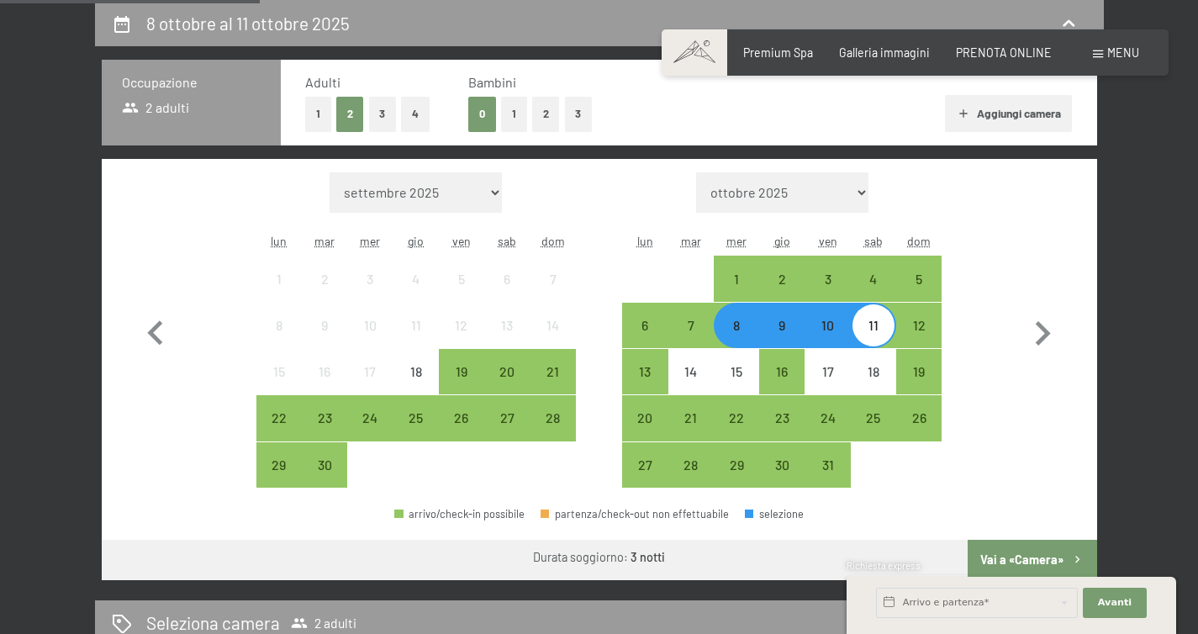
click at [873, 315] on div "11" at bounding box center [874, 325] width 42 height 42
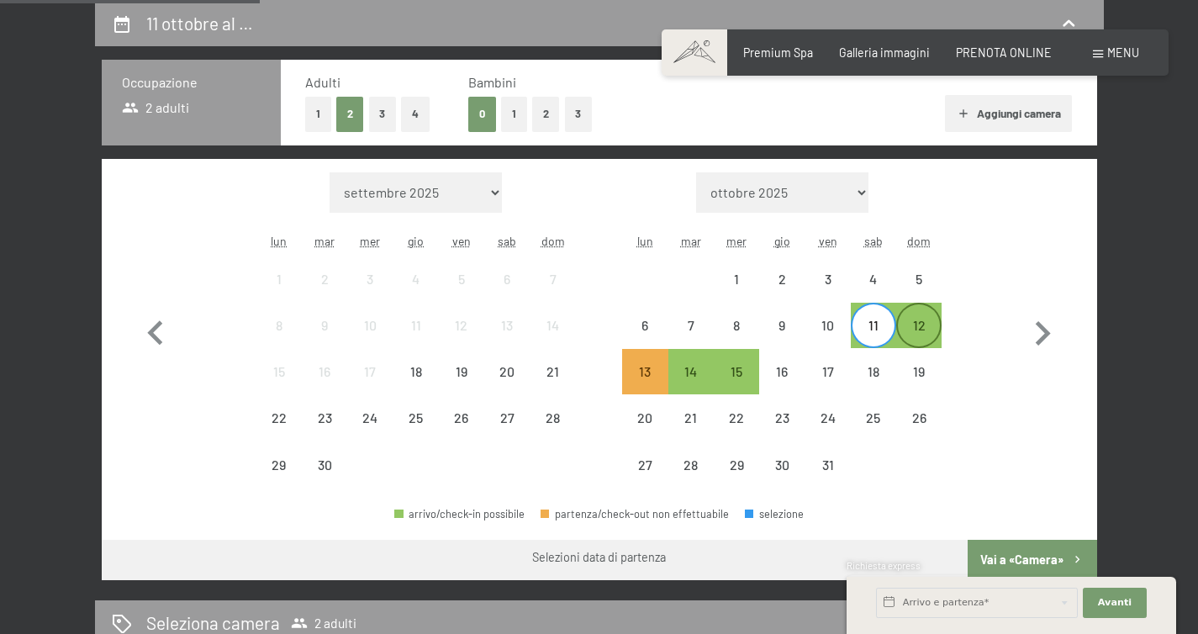
click at [929, 327] on div "12" at bounding box center [919, 340] width 42 height 42
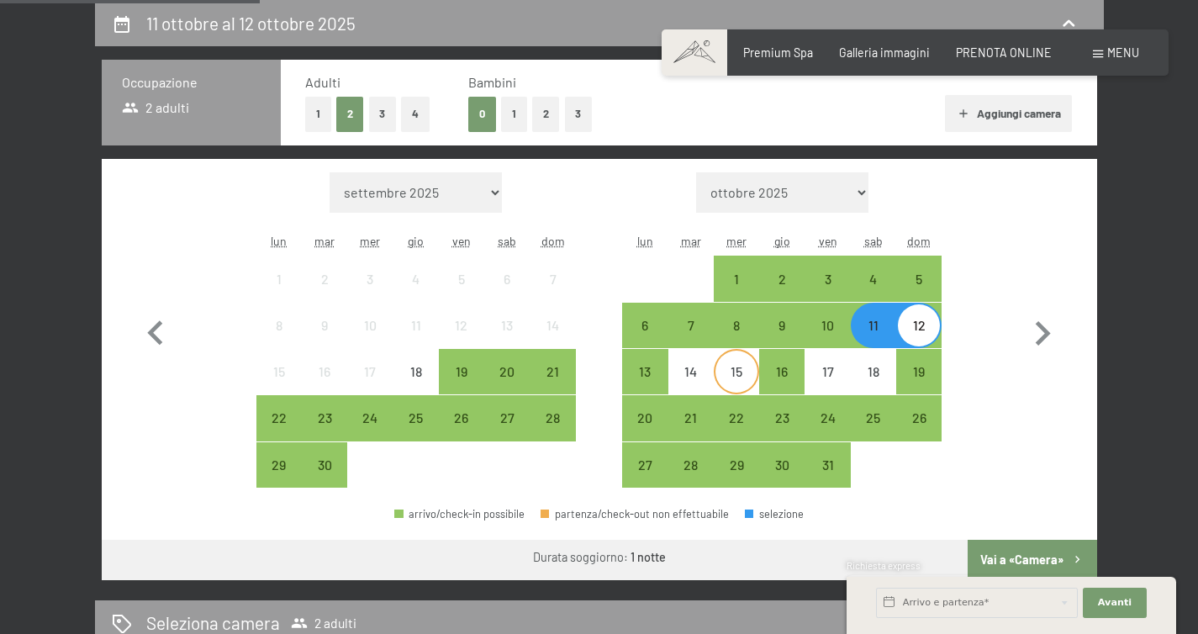
click at [742, 375] on div "15" at bounding box center [737, 386] width 42 height 42
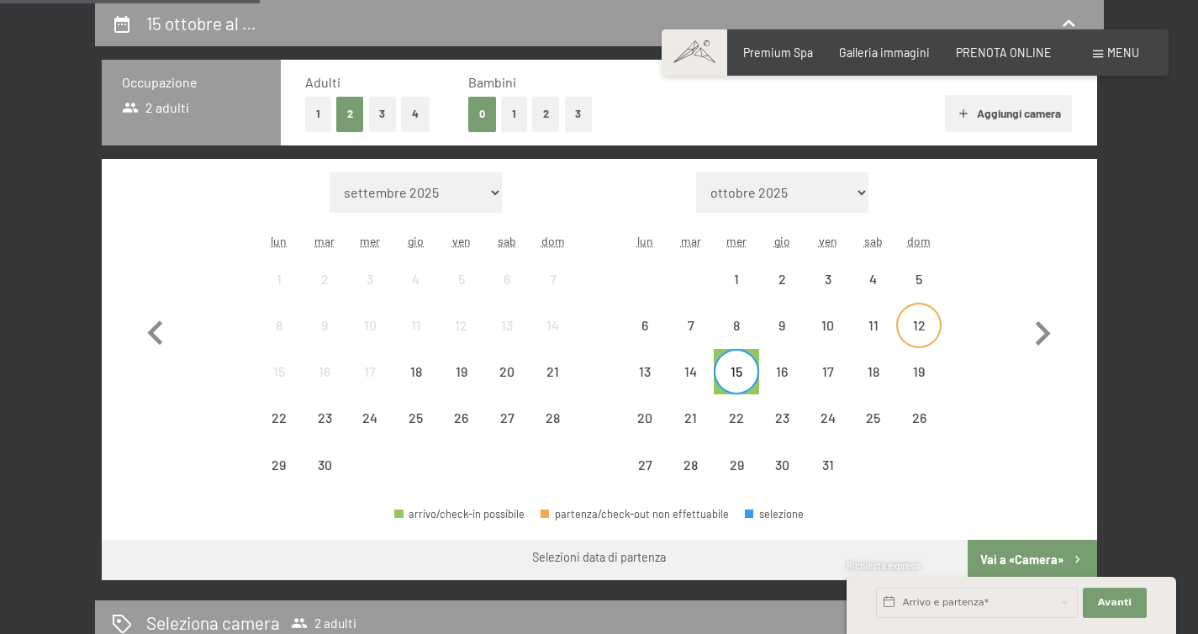
click at [913, 325] on div "12" at bounding box center [919, 340] width 42 height 42
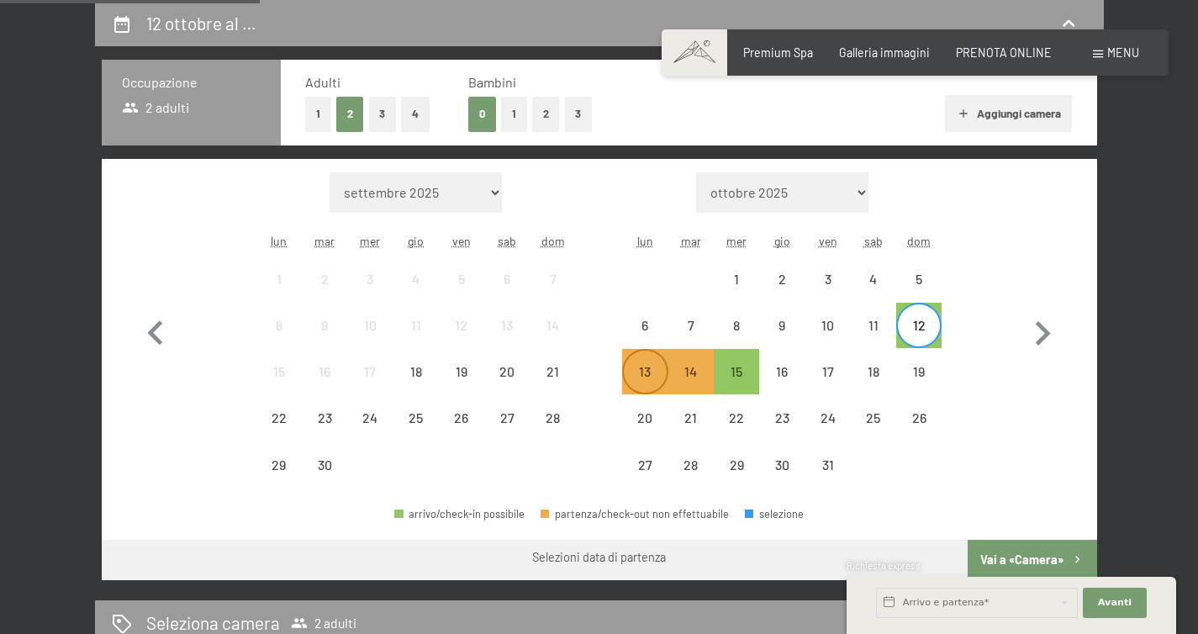
click at [630, 367] on div "13" at bounding box center [645, 386] width 42 height 42
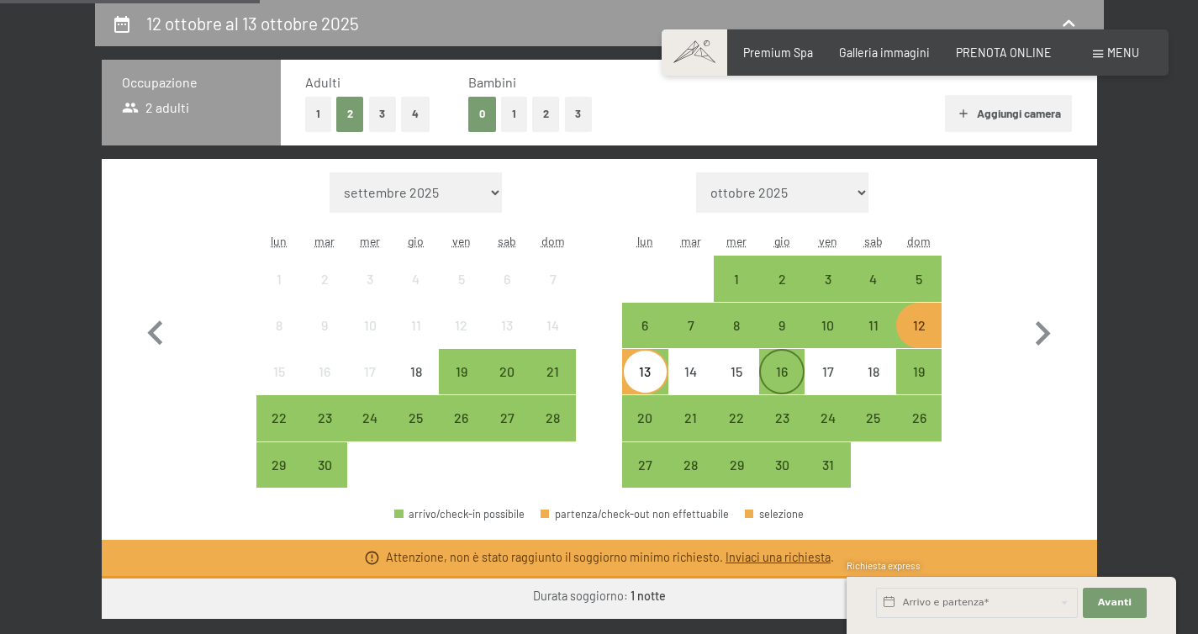
click at [772, 368] on div "16" at bounding box center [782, 386] width 42 height 42
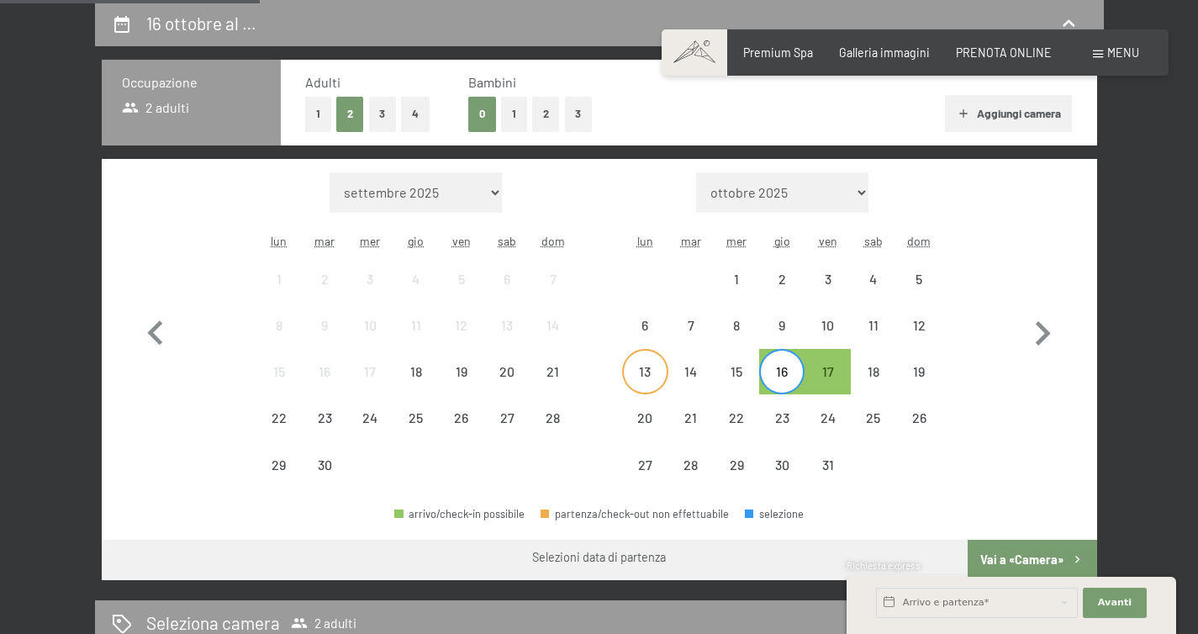
click at [657, 375] on div "13" at bounding box center [645, 386] width 42 height 42
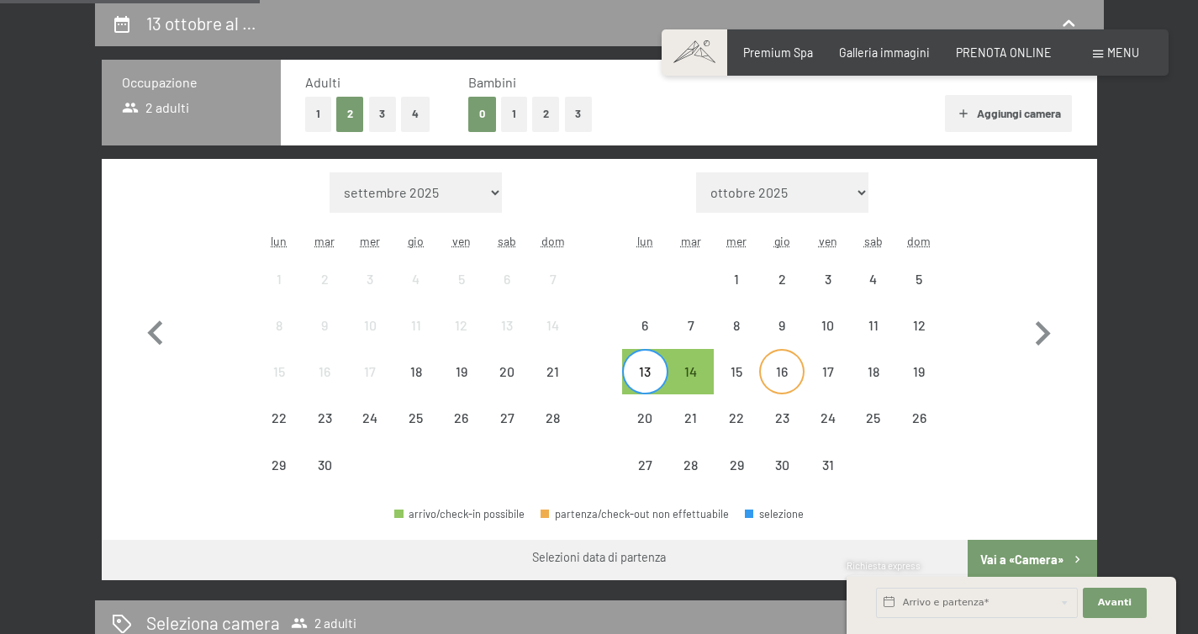
click at [776, 379] on div "16" at bounding box center [782, 386] width 42 height 42
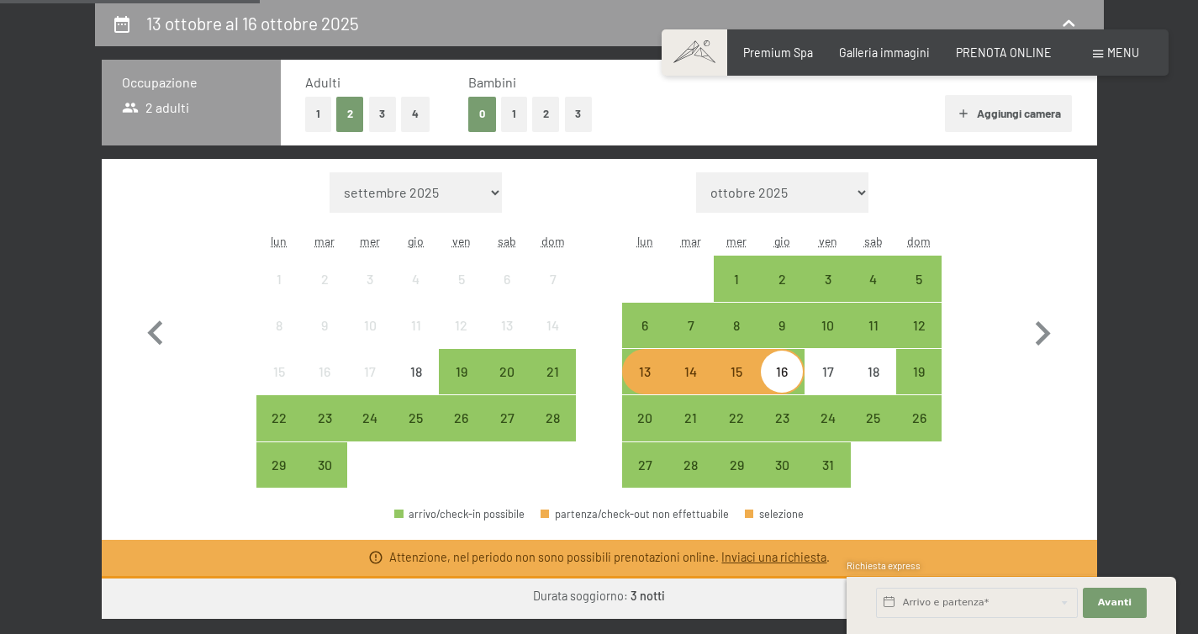
click at [776, 379] on div "16" at bounding box center [782, 386] width 42 height 42
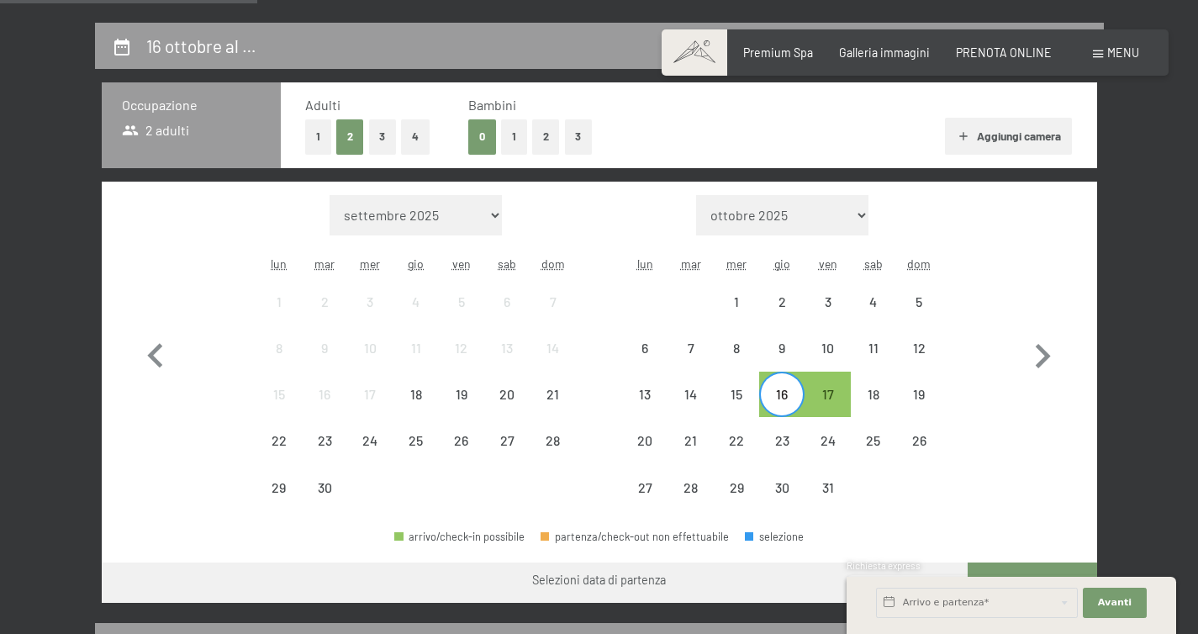
scroll to position [337, 0]
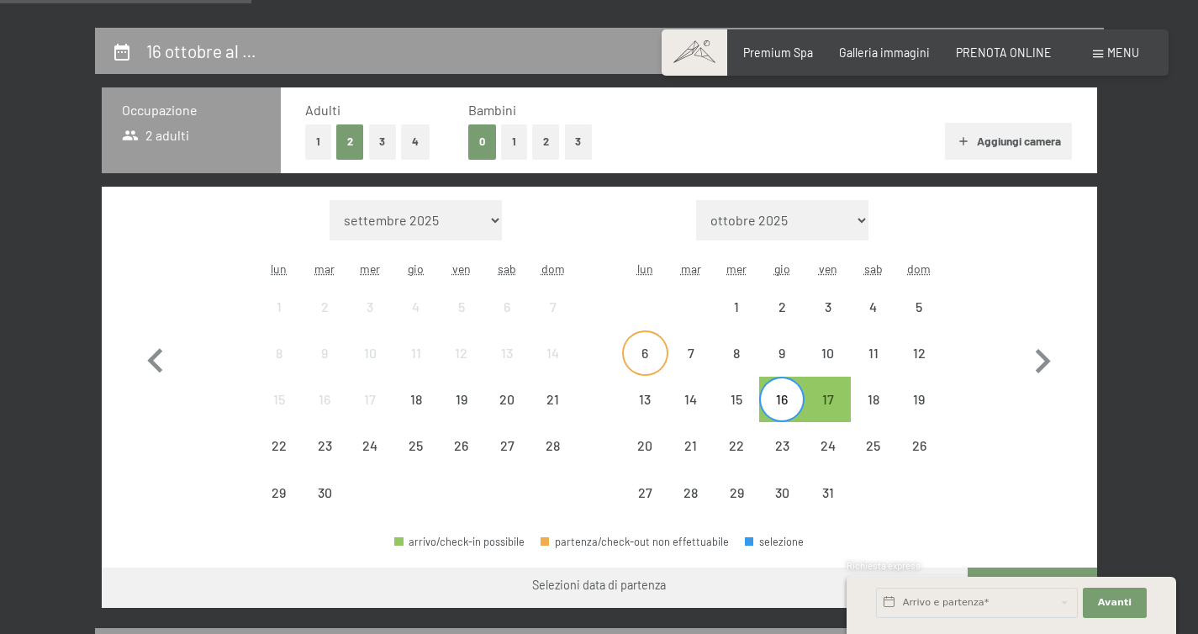
click at [653, 353] on div "6" at bounding box center [645, 367] width 42 height 42
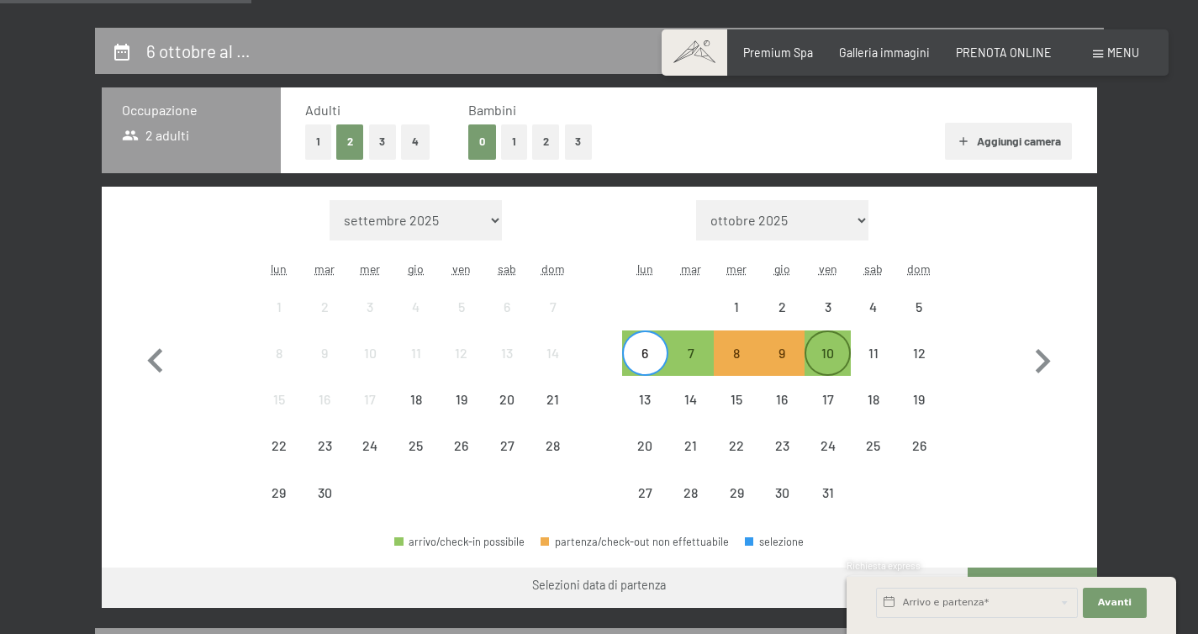
click at [830, 358] on div "10" at bounding box center [827, 367] width 42 height 42
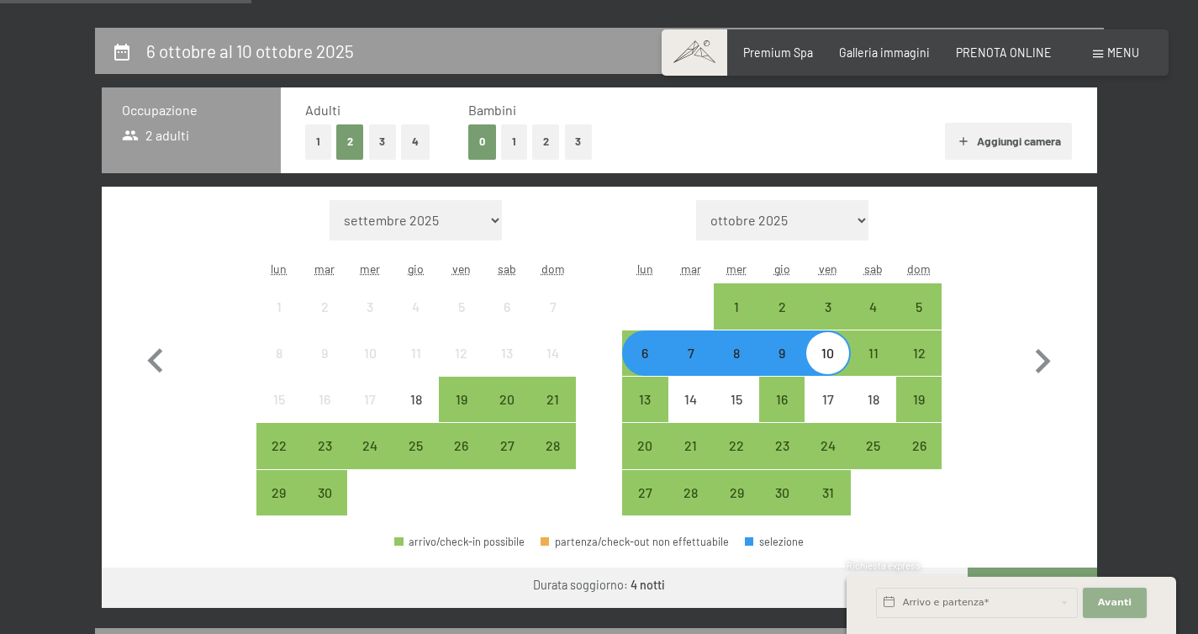
click at [1112, 588] on button "Avanti Nascondere i campi dell'indirizzo" at bounding box center [1115, 603] width 64 height 30
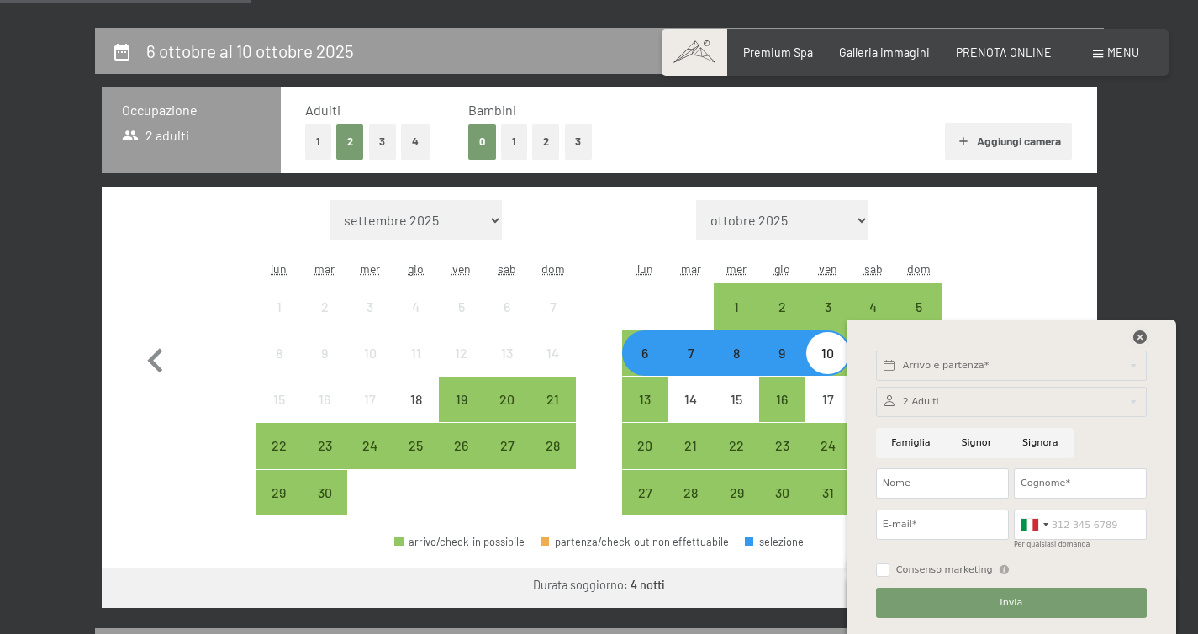
click at [1133, 340] on icon at bounding box center [1139, 336] width 13 height 13
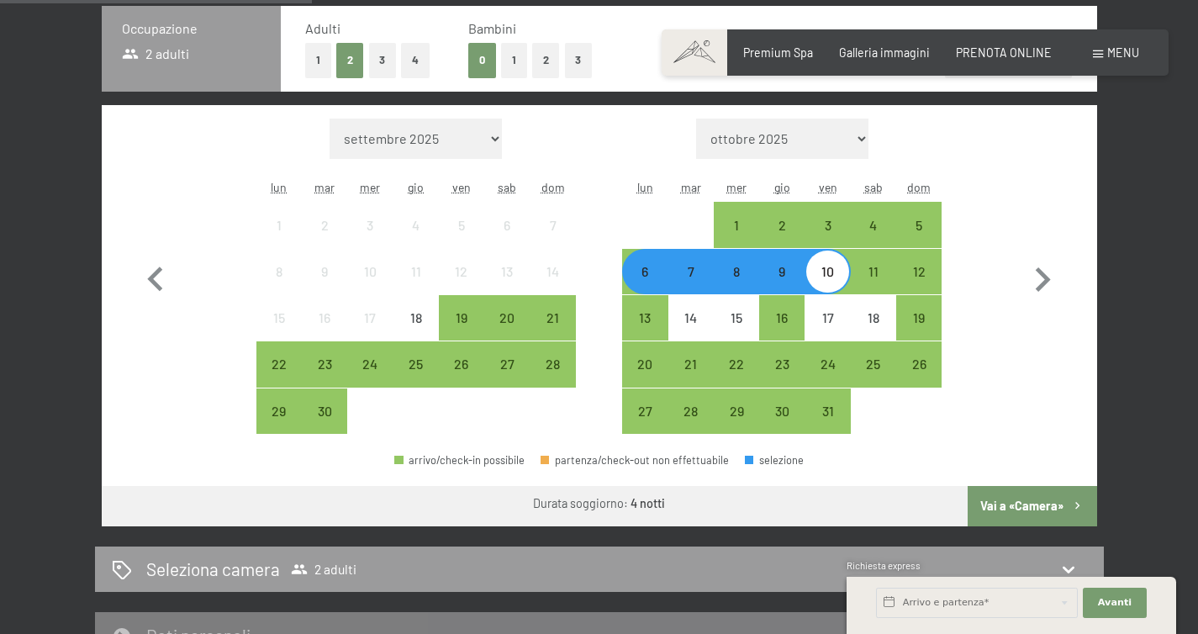
click at [1034, 514] on button "Vai a «Camera»" at bounding box center [1032, 506] width 129 height 40
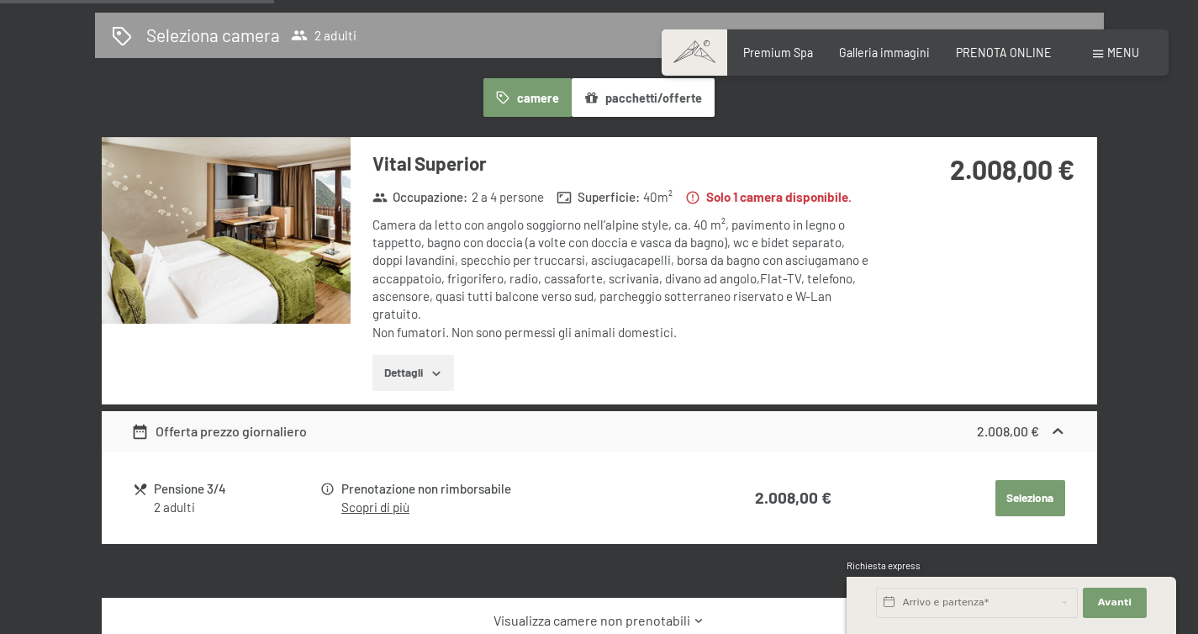
scroll to position [365, 0]
